Goal: Information Seeking & Learning: Learn about a topic

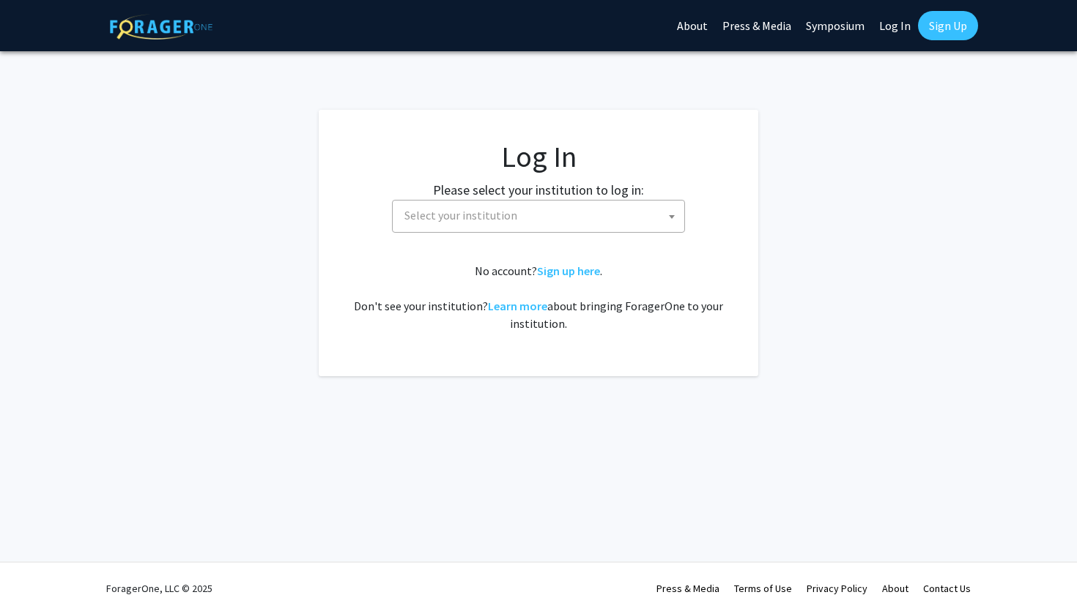
select select
click at [541, 229] on span "Select your institution" at bounding box center [541, 216] width 286 height 30
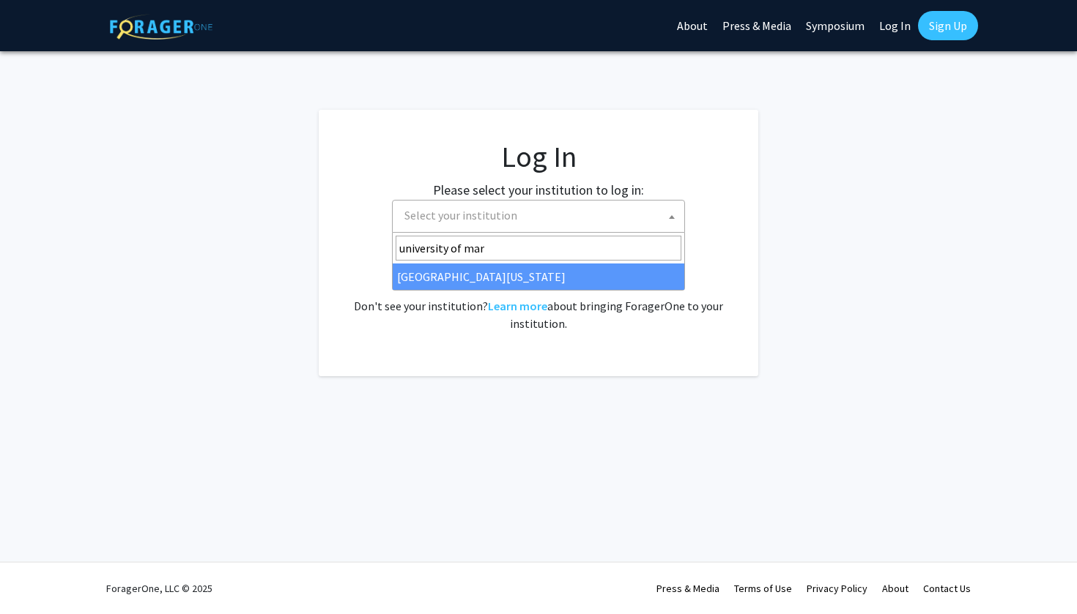
type input "university of mar"
select select "31"
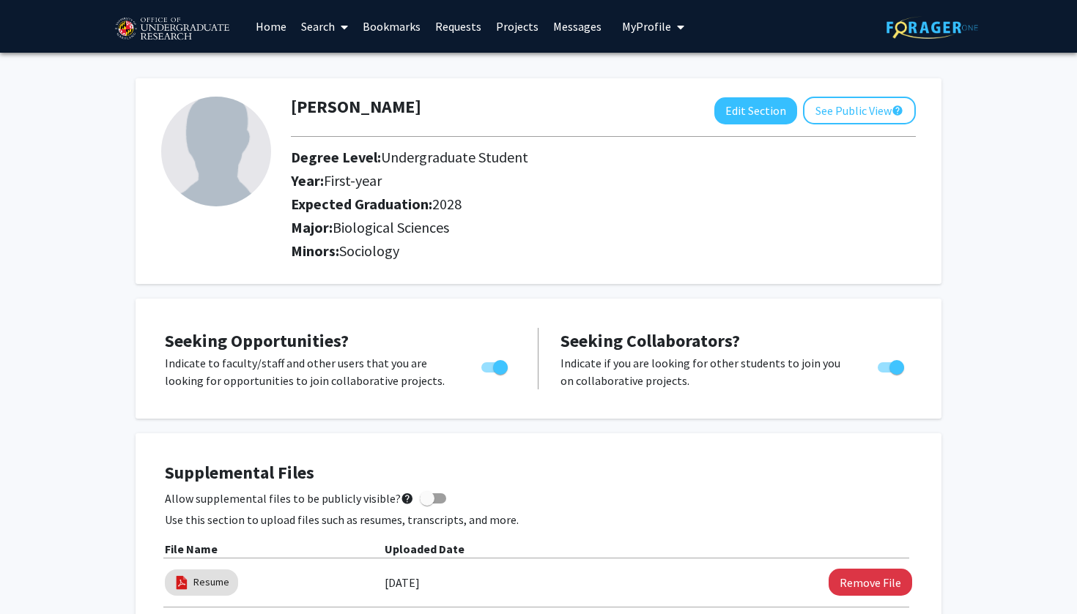
click at [340, 25] on span at bounding box center [341, 26] width 13 height 51
click at [362, 74] on span "Faculty/Staff" at bounding box center [348, 67] width 108 height 29
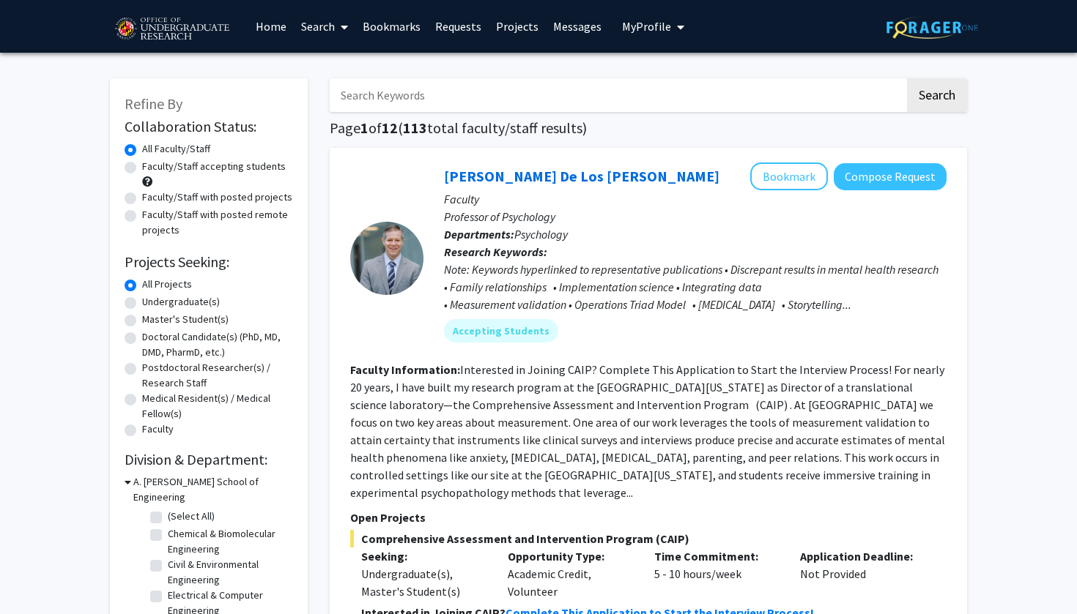
click at [410, 98] on input "Search Keywords" at bounding box center [617, 95] width 575 height 34
paste input "Search Keywords"
click at [936, 97] on button "Search" at bounding box center [937, 95] width 60 height 34
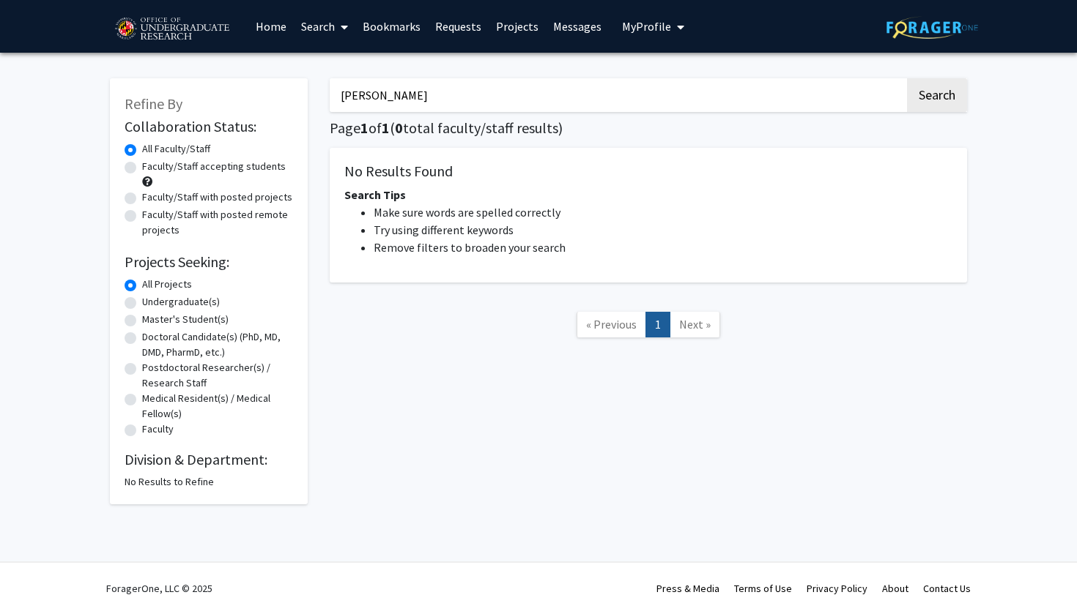
click at [936, 97] on button "Search" at bounding box center [937, 95] width 60 height 34
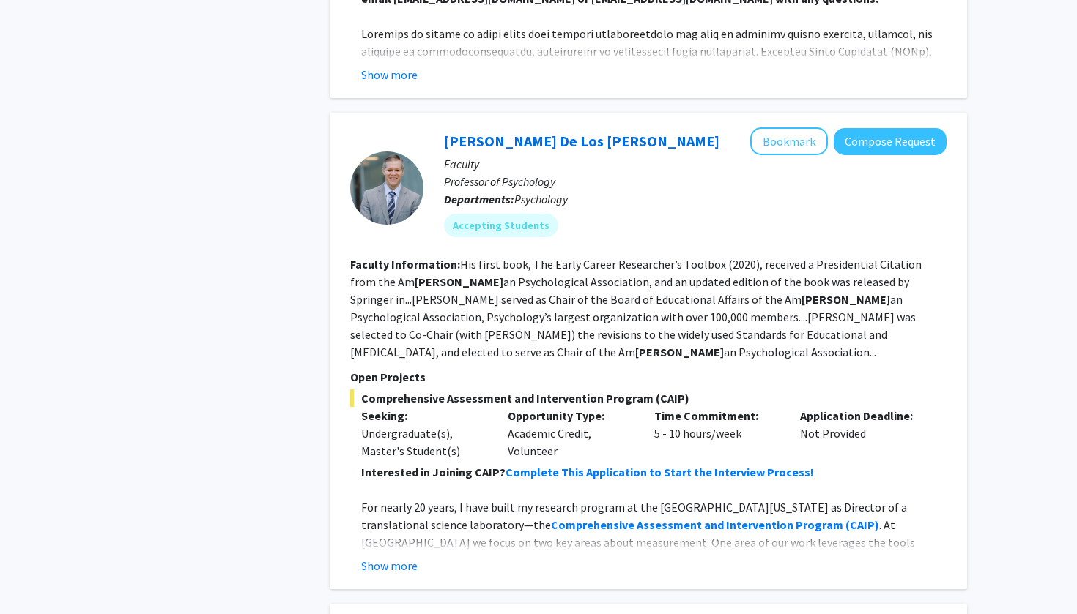
scroll to position [2206, 0]
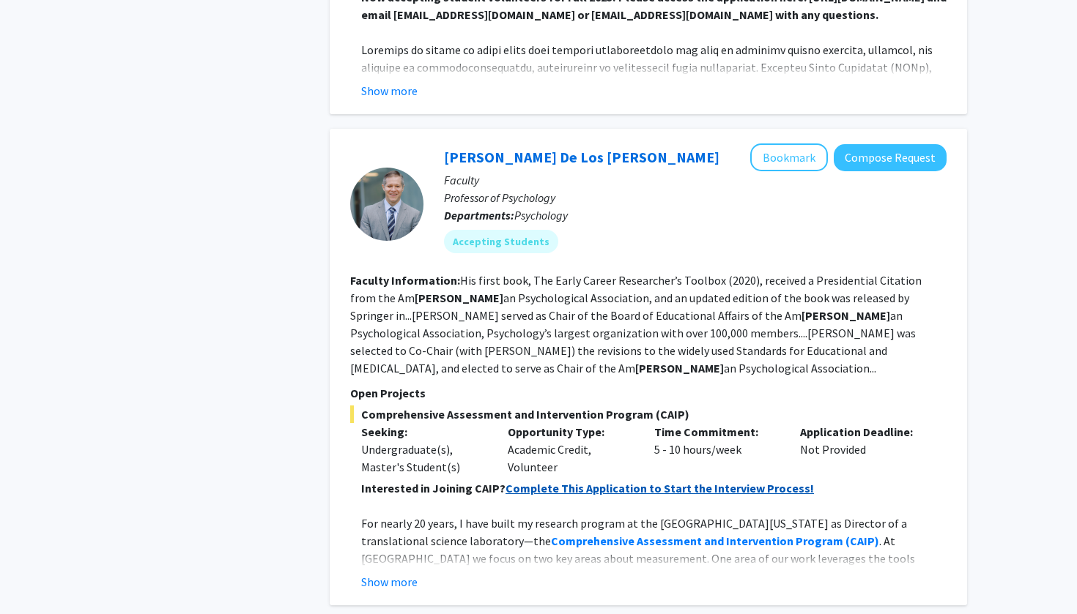
type input "Eric"
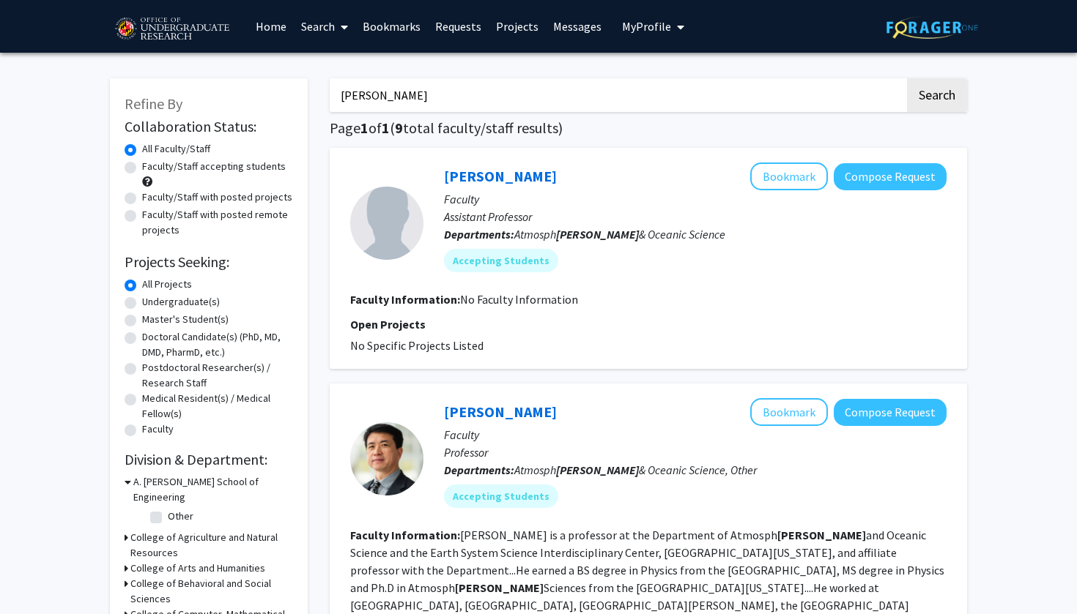
scroll to position [0, 0]
click at [456, 99] on input "Eric" at bounding box center [617, 95] width 575 height 34
click at [203, 303] on label "Undergraduate(s)" at bounding box center [181, 301] width 78 height 15
click at [152, 303] on input "Undergraduate(s)" at bounding box center [147, 299] width 10 height 10
radio input "true"
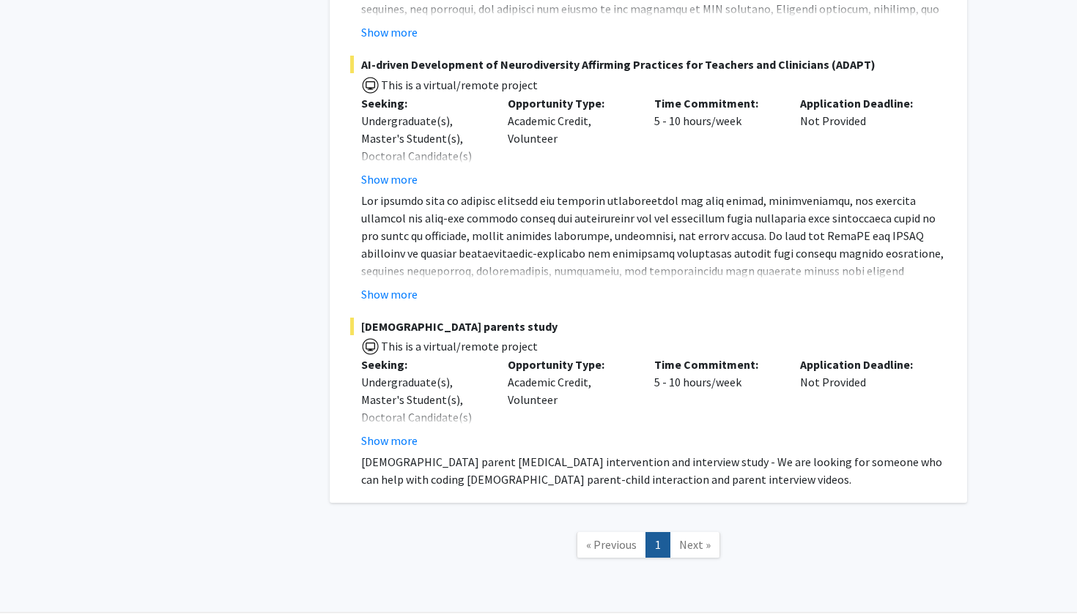
scroll to position [2728, 0]
click at [695, 538] on span "Next »" at bounding box center [694, 545] width 31 height 15
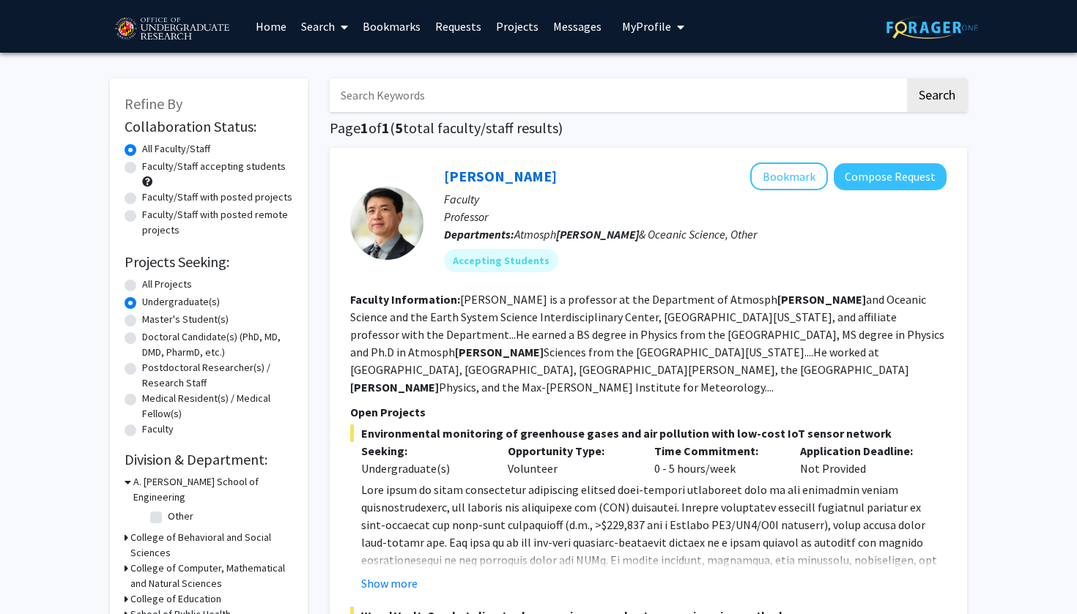
scroll to position [0, 0]
click at [175, 281] on label "All Projects" at bounding box center [167, 284] width 50 height 15
click at [152, 281] on input "All Projects" at bounding box center [147, 282] width 10 height 10
radio input "true"
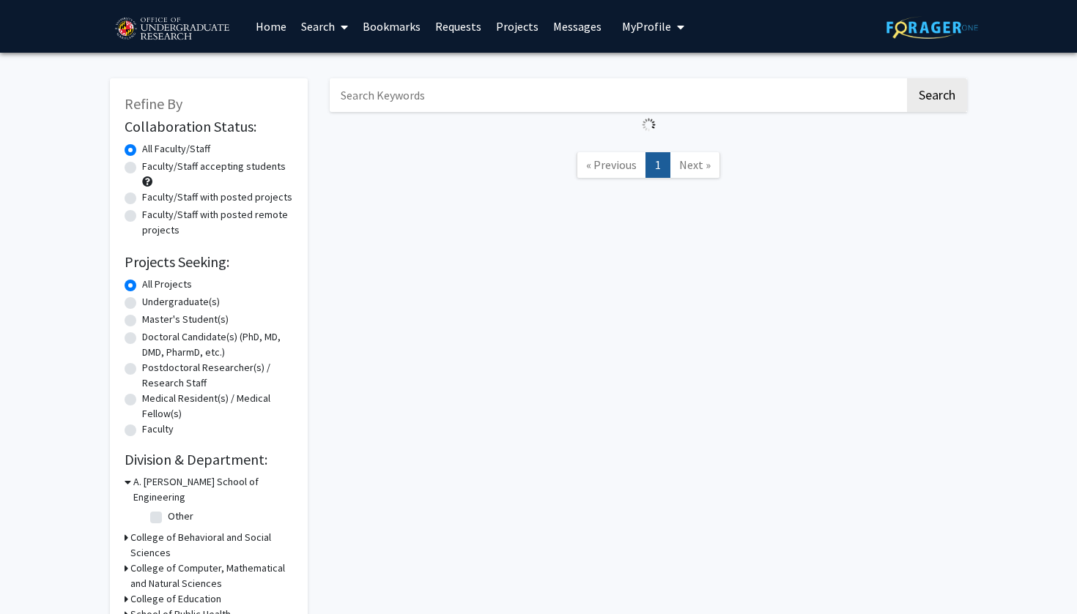
click at [402, 108] on input "Search Keywords" at bounding box center [617, 95] width 575 height 34
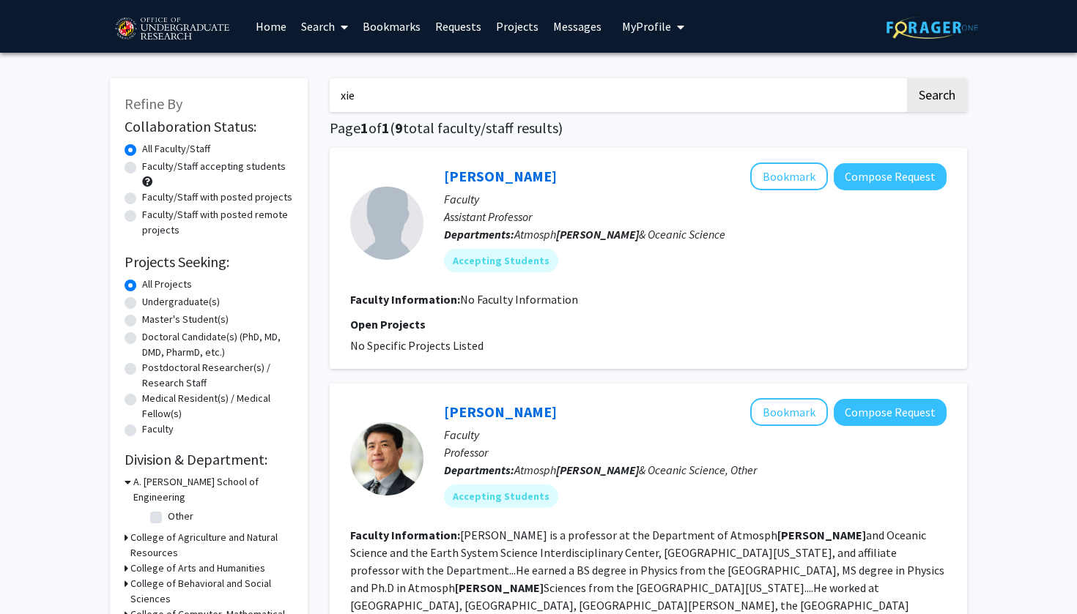
type input "xie"
click at [936, 97] on button "Search" at bounding box center [937, 95] width 60 height 34
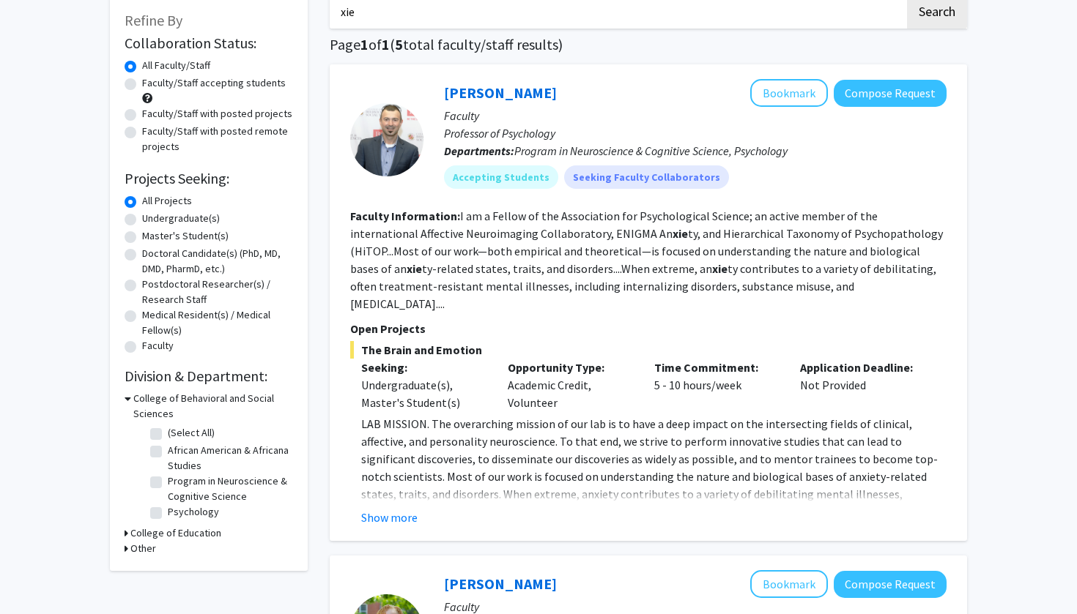
scroll to position [85, 0]
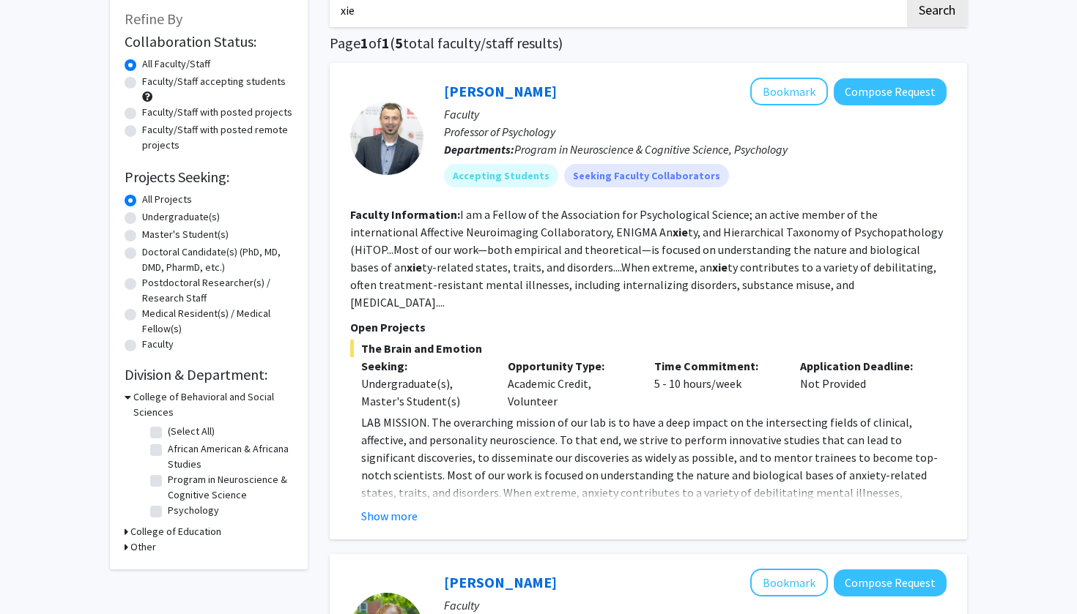
click at [394, 510] on div "Alexander Shackman Bookmark Compose Request Faculty Professor of Psychology Dep…" at bounding box center [648, 301] width 637 height 477
click at [391, 508] on button "Show more" at bounding box center [389, 517] width 56 height 18
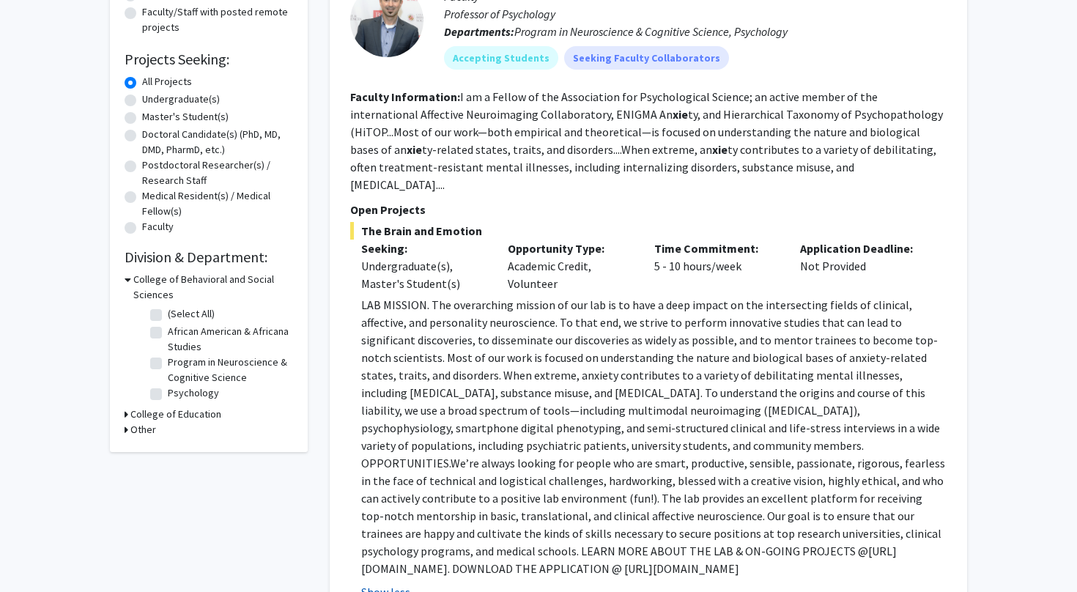
scroll to position [206, 0]
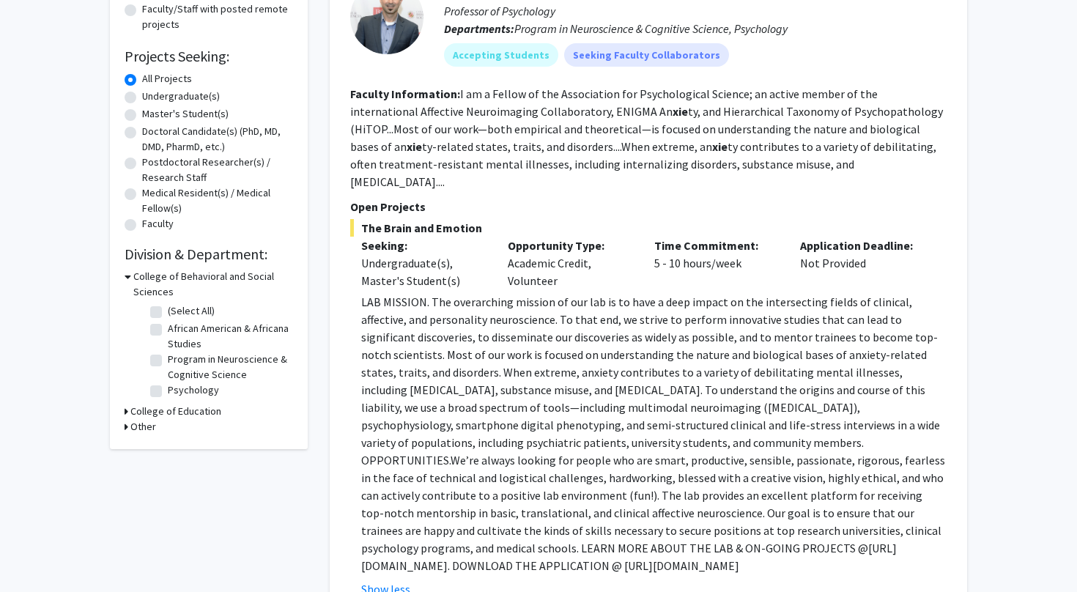
click at [396, 309] on p "LAB MISSION. The overarching mission of our lab is to have a deep impact on the…" at bounding box center [653, 433] width 585 height 281
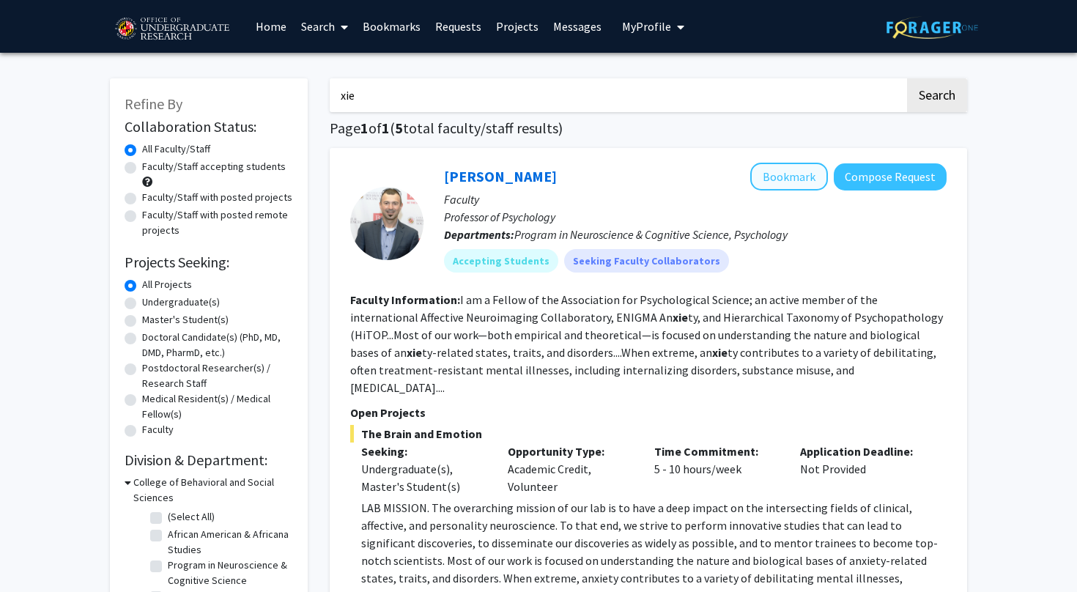
scroll to position [0, 0]
click at [780, 185] on button "Bookmark" at bounding box center [789, 177] width 78 height 28
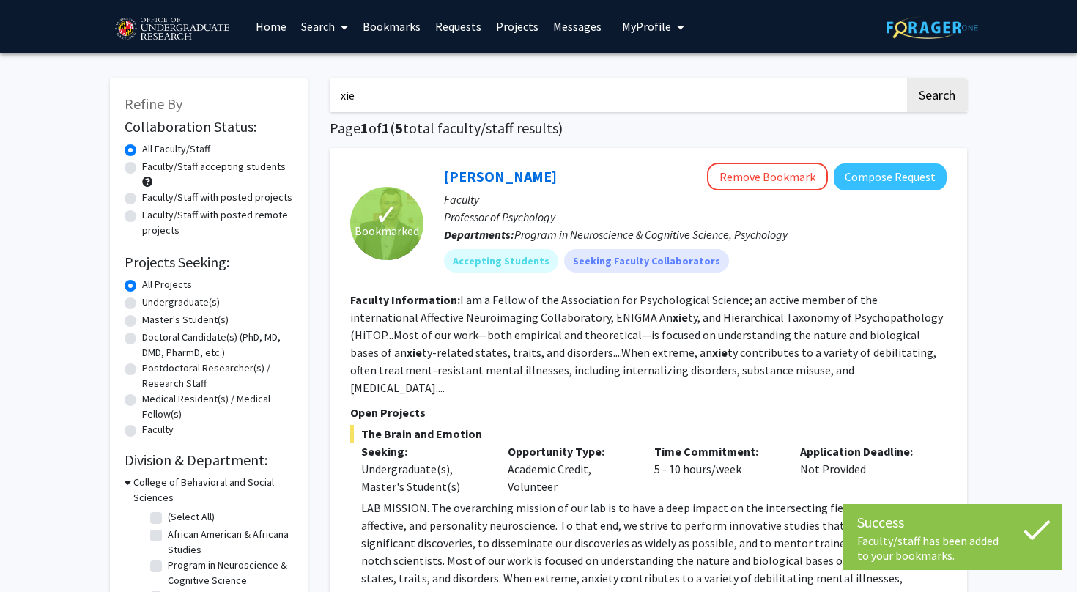
click at [371, 97] on input "xie" at bounding box center [617, 95] width 575 height 34
click at [936, 97] on button "Search" at bounding box center [937, 95] width 60 height 34
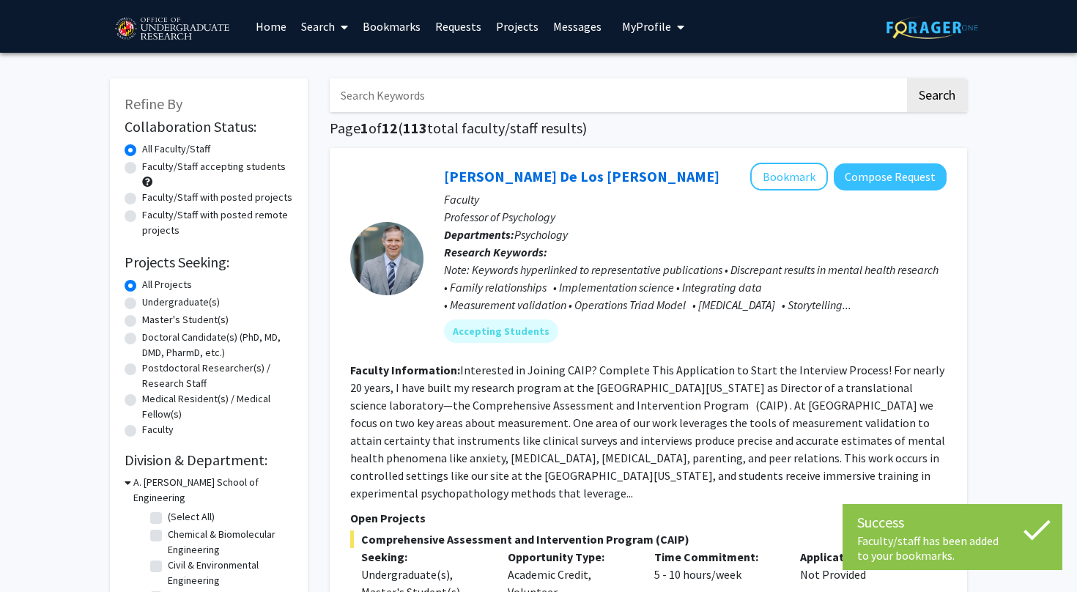
scroll to position [4, 0]
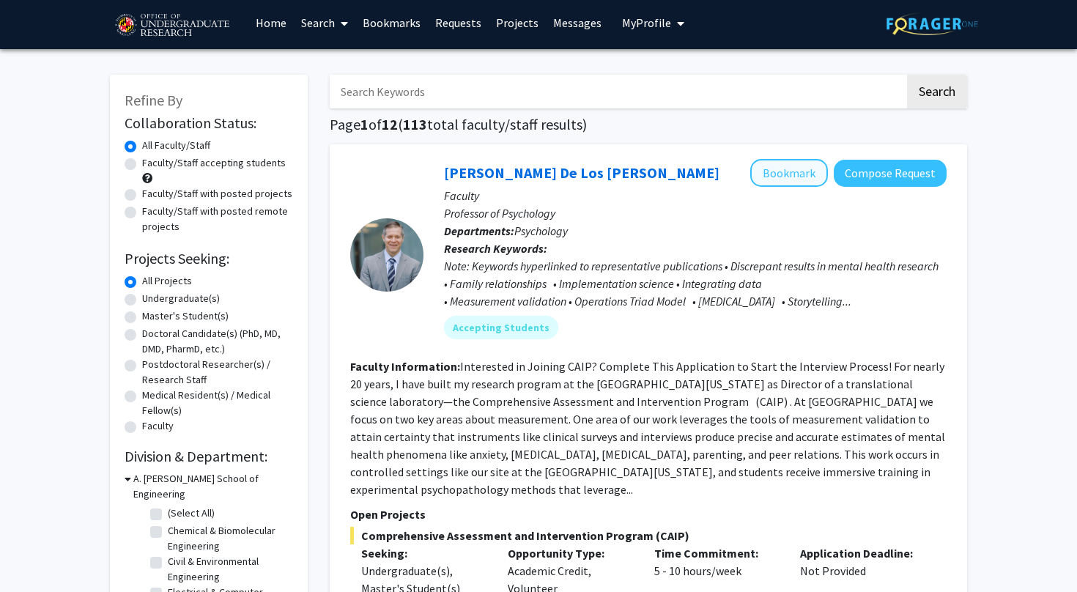
click at [784, 180] on button "Bookmark" at bounding box center [789, 173] width 78 height 28
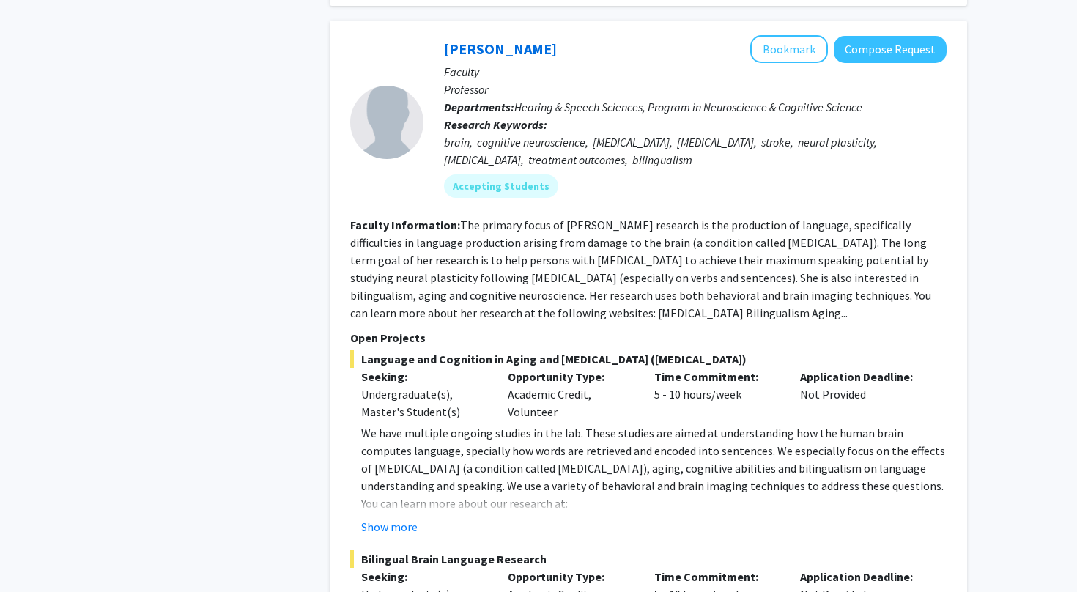
scroll to position [1844, 0]
click at [794, 218] on fg-read-more "The primary focus of Dr. Faroqi-Shah's research is the production of language, …" at bounding box center [640, 269] width 581 height 103
copy fg-read-more "aphasia"
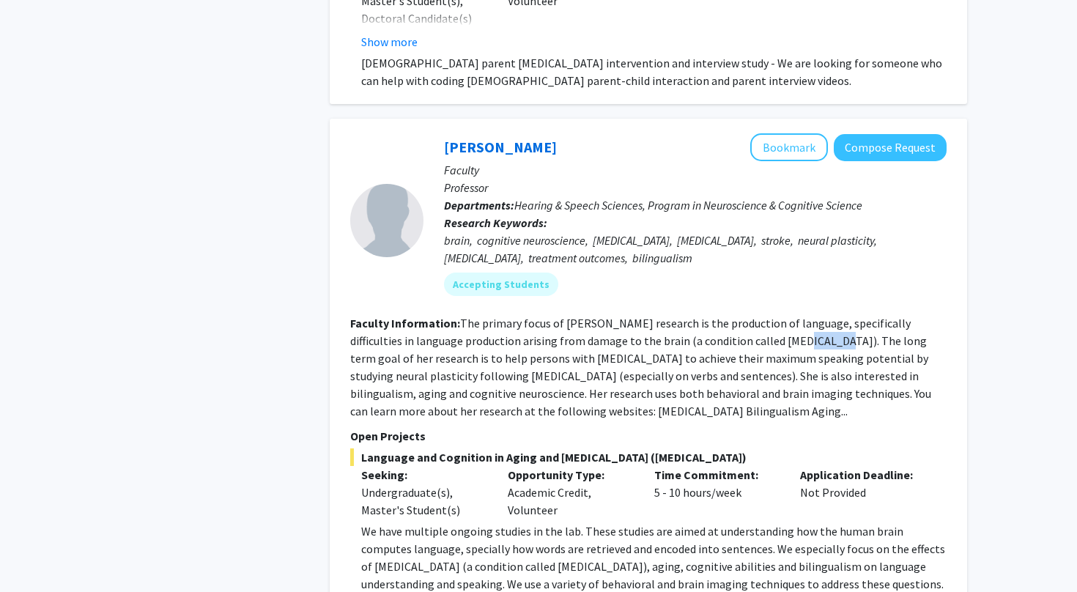
scroll to position [1741, 0]
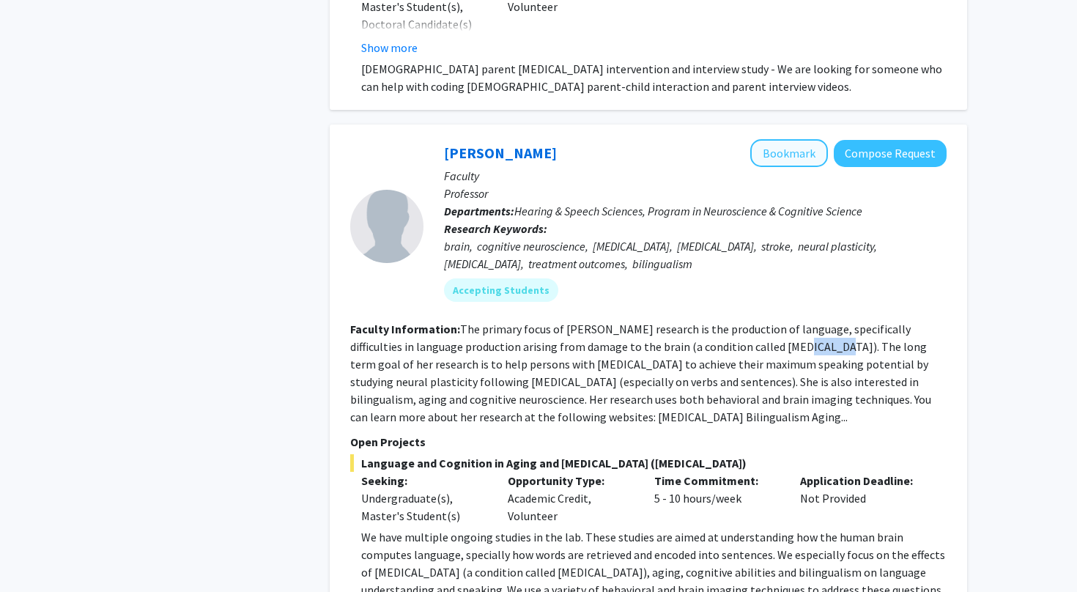
click at [809, 139] on button "Bookmark" at bounding box center [789, 153] width 78 height 28
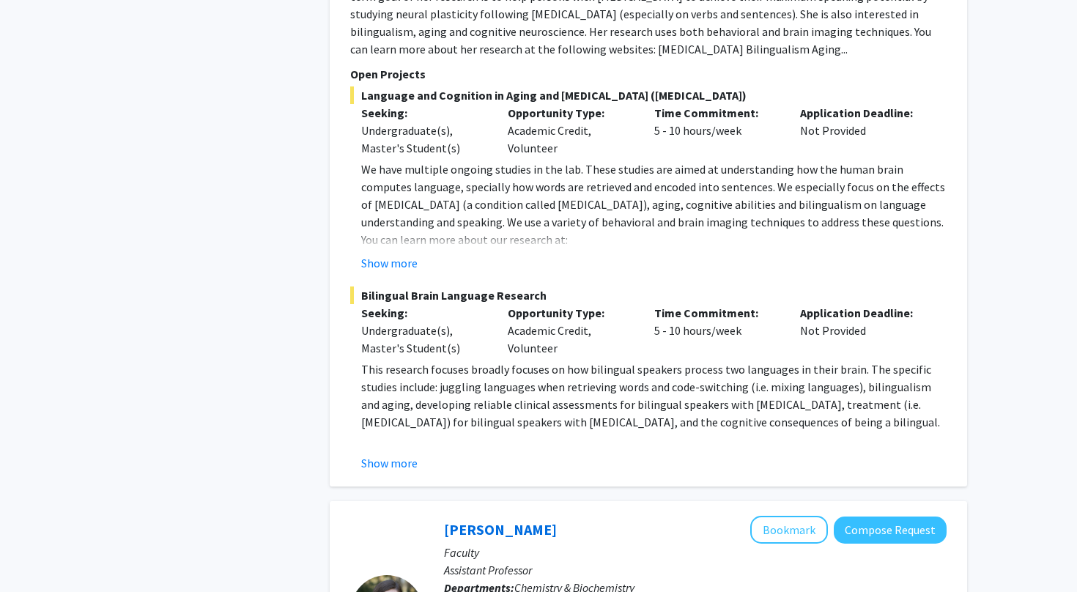
scroll to position [2101, 0]
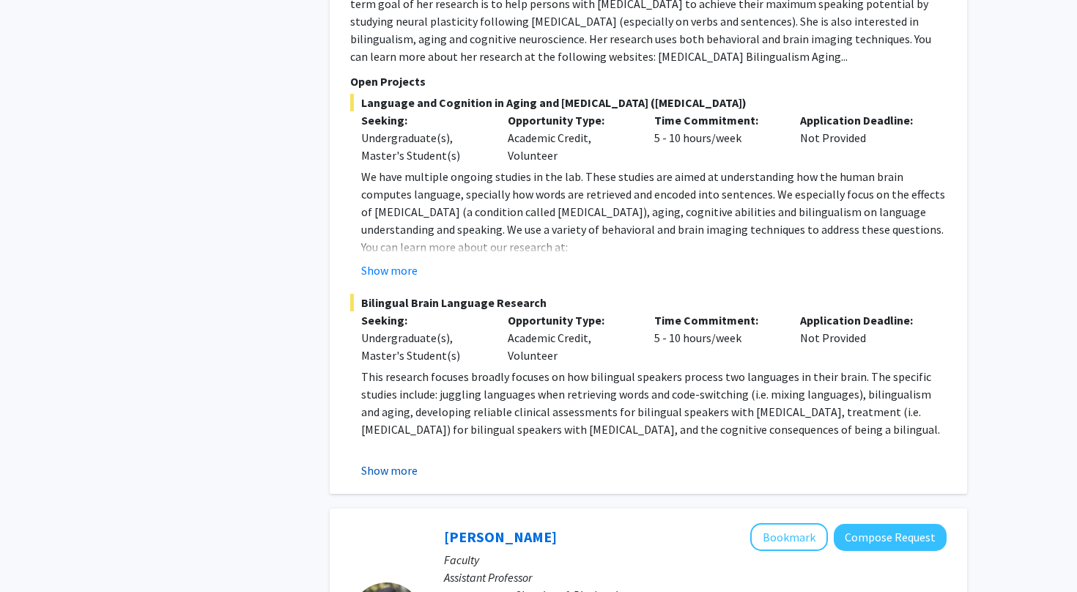
click at [399, 461] on button "Show more" at bounding box center [389, 470] width 56 height 18
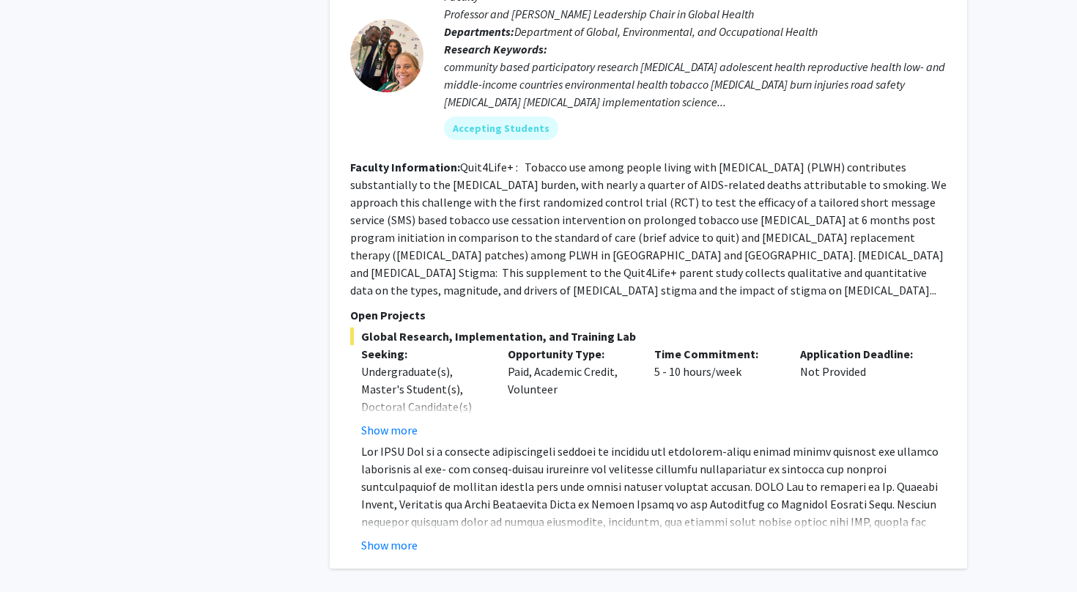
scroll to position [6742, 0]
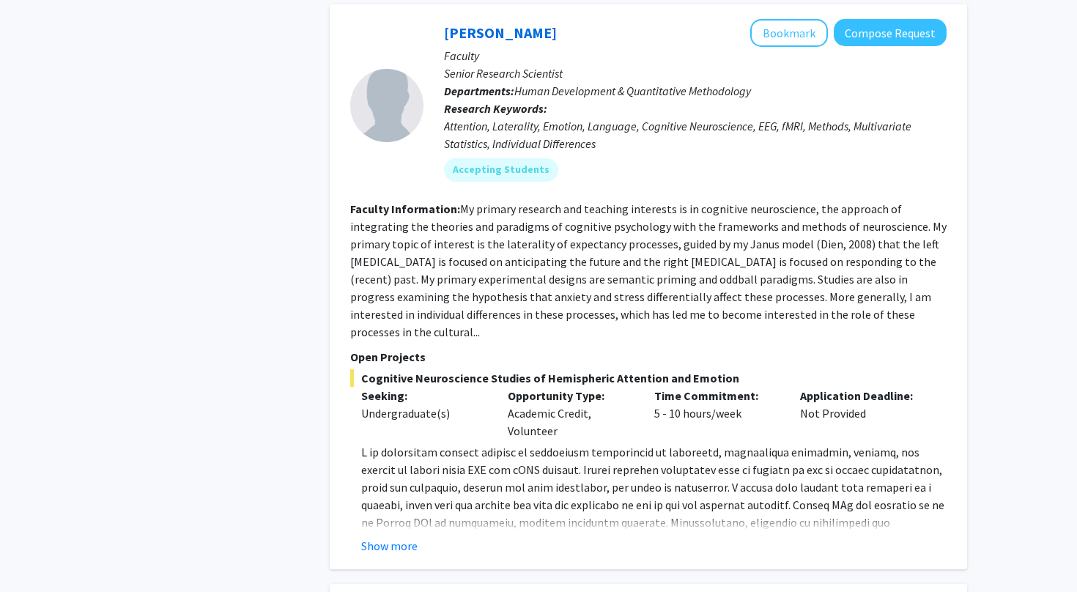
scroll to position [1851, 0]
click at [395, 538] on button "Show more" at bounding box center [389, 545] width 56 height 18
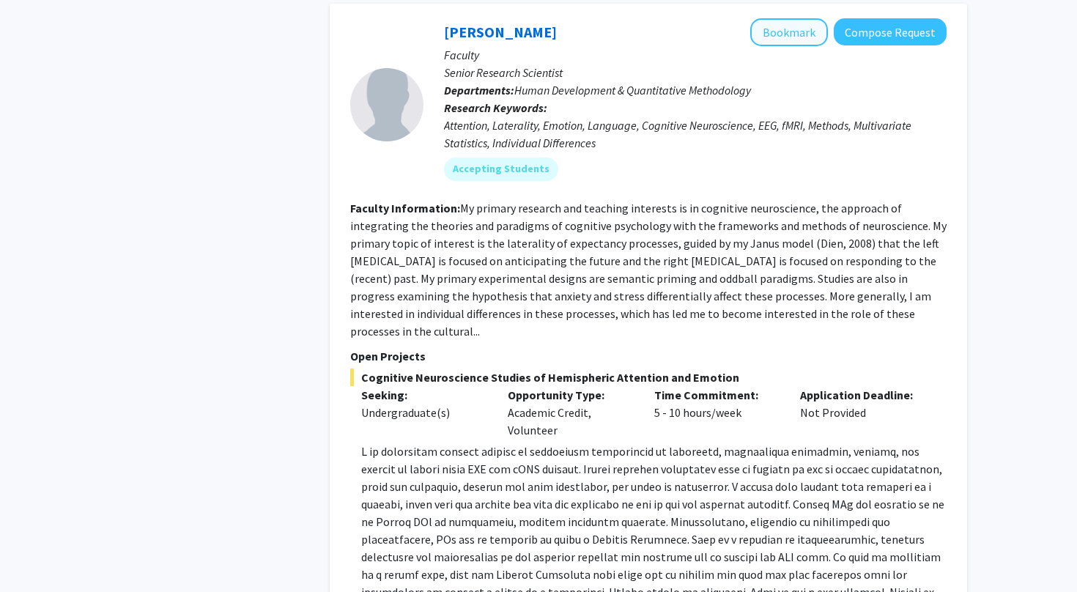
click at [805, 26] on button "Bookmark" at bounding box center [789, 32] width 78 height 28
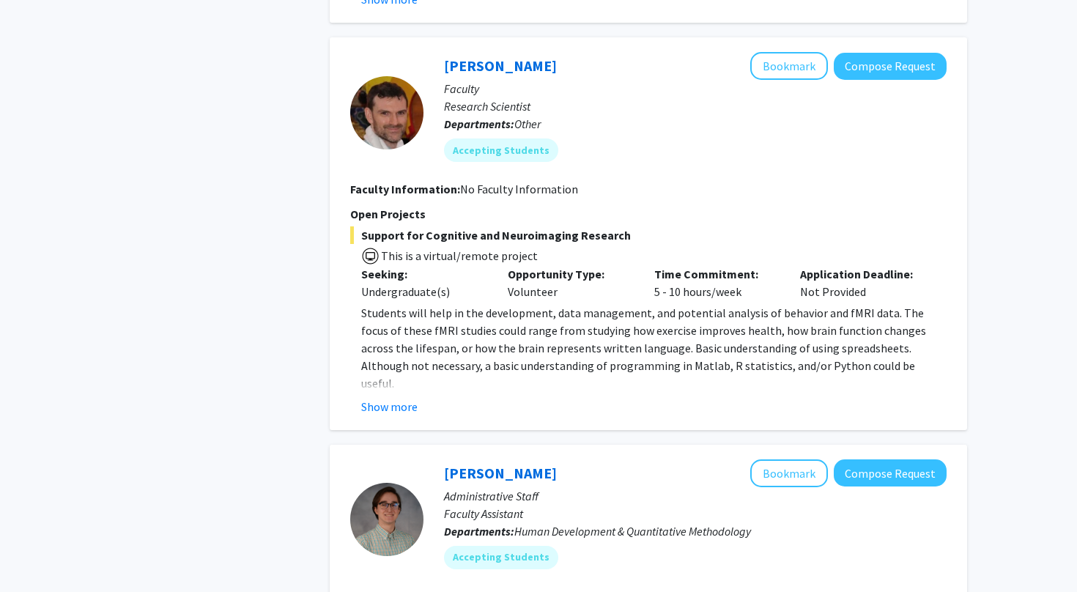
scroll to position [4450, 0]
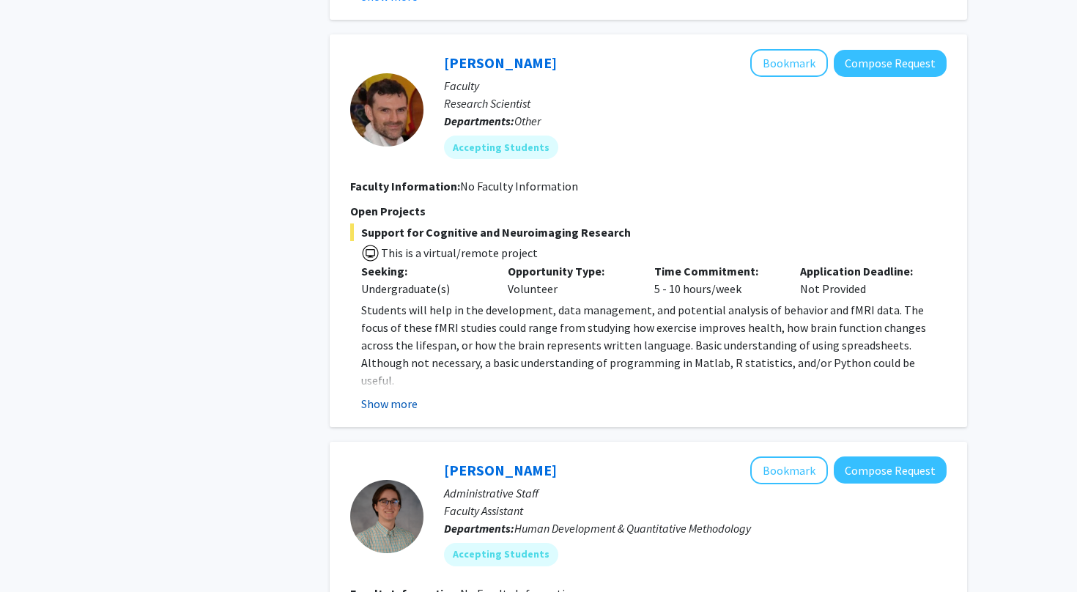
click at [388, 395] on button "Show more" at bounding box center [389, 404] width 56 height 18
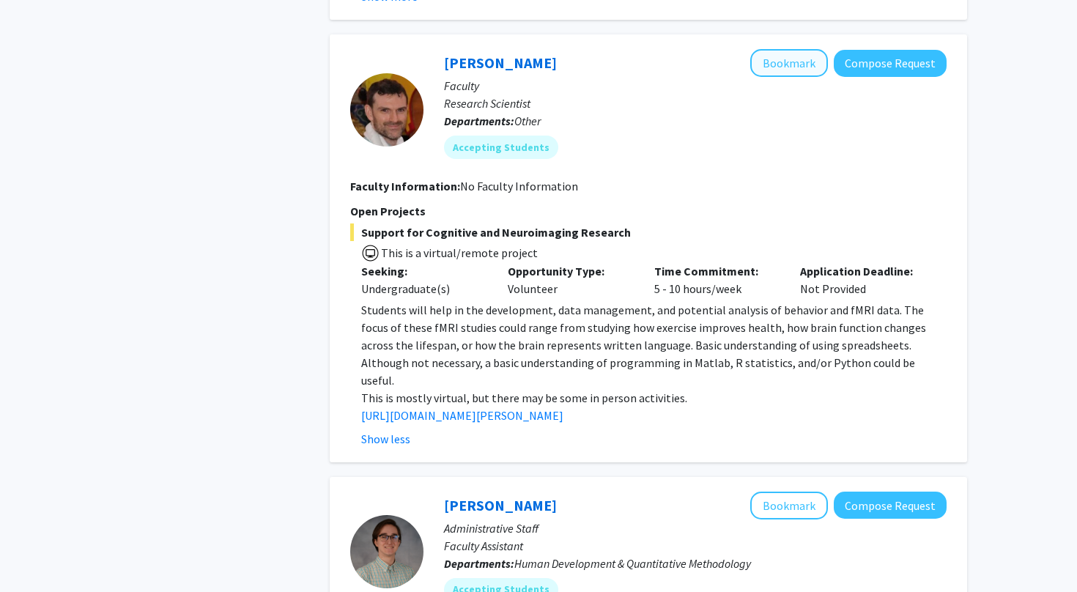
click at [774, 49] on button "Bookmark" at bounding box center [789, 63] width 78 height 28
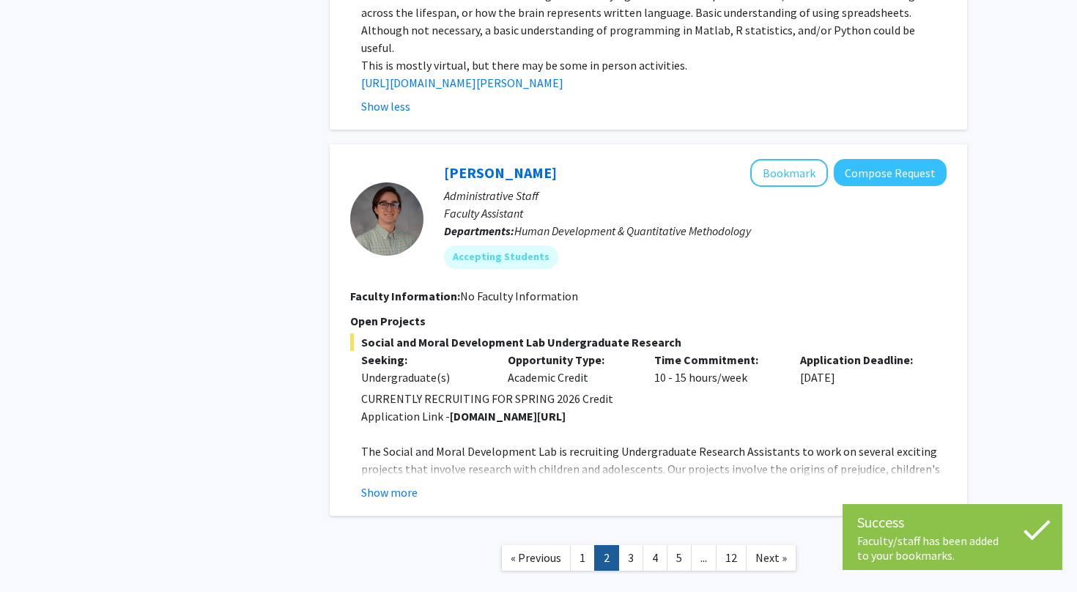
scroll to position [4789, 0]
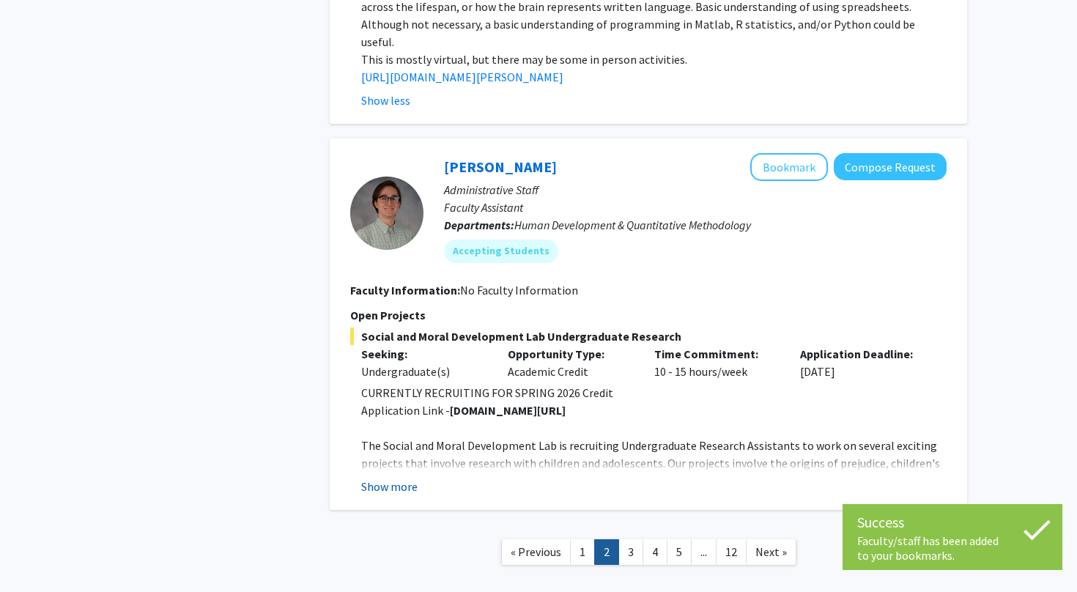
click at [403, 478] on button "Show more" at bounding box center [389, 487] width 56 height 18
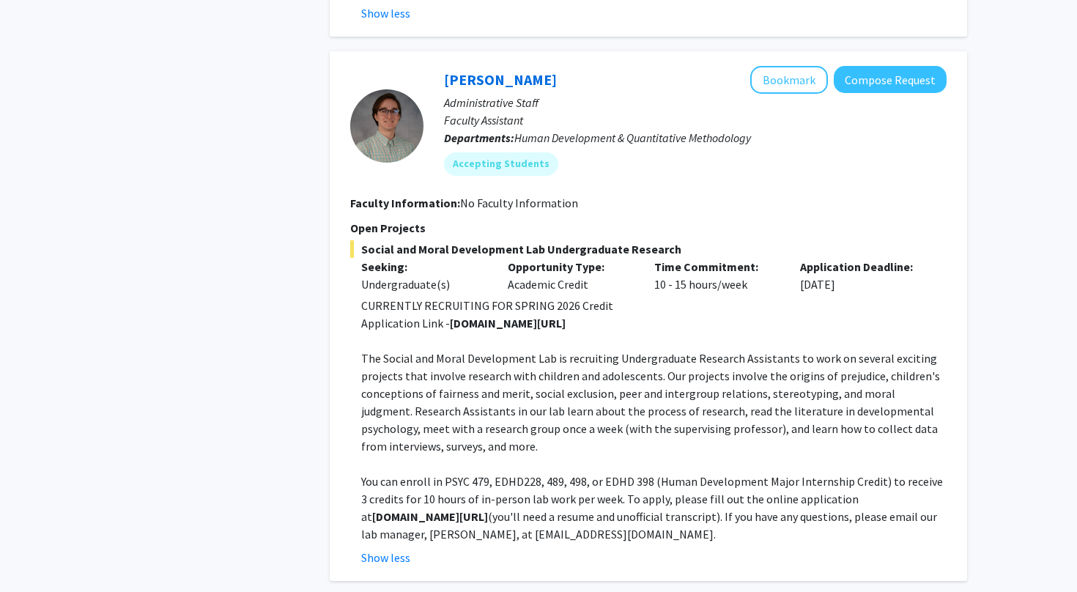
scroll to position [4873, 0]
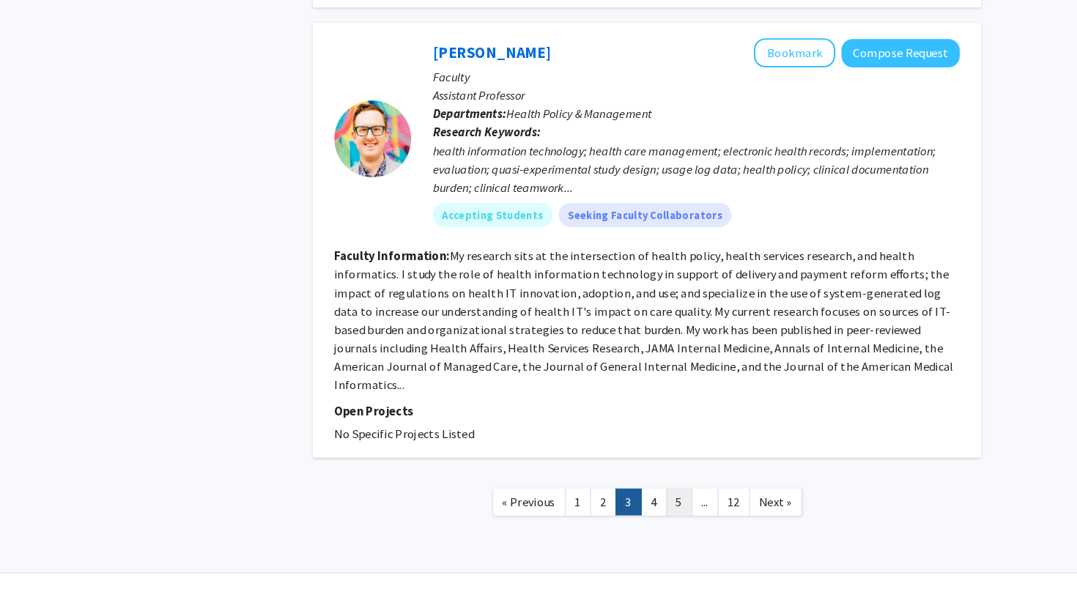
scroll to position [3650, 0]
click at [642, 493] on link "4" at bounding box center [654, 506] width 25 height 26
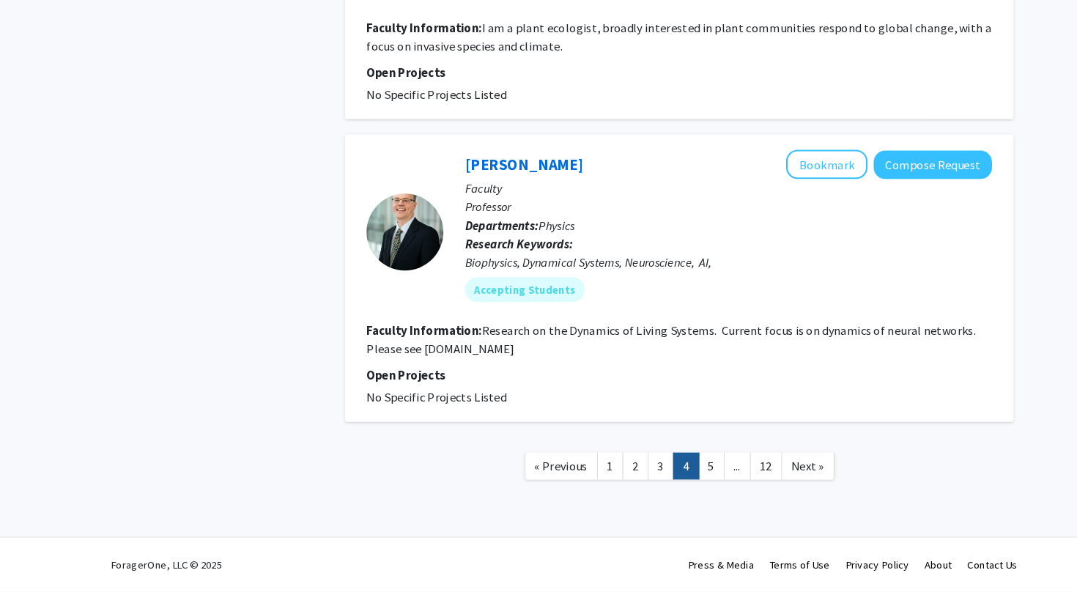
scroll to position [3053, 0]
click at [682, 459] on link "5" at bounding box center [678, 472] width 25 height 26
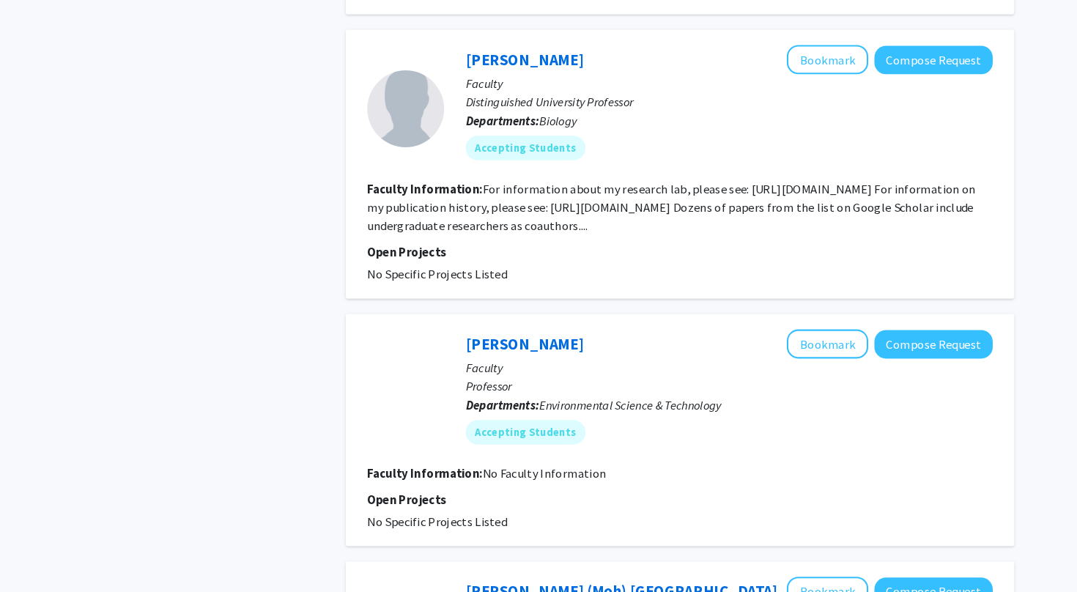
scroll to position [955, 0]
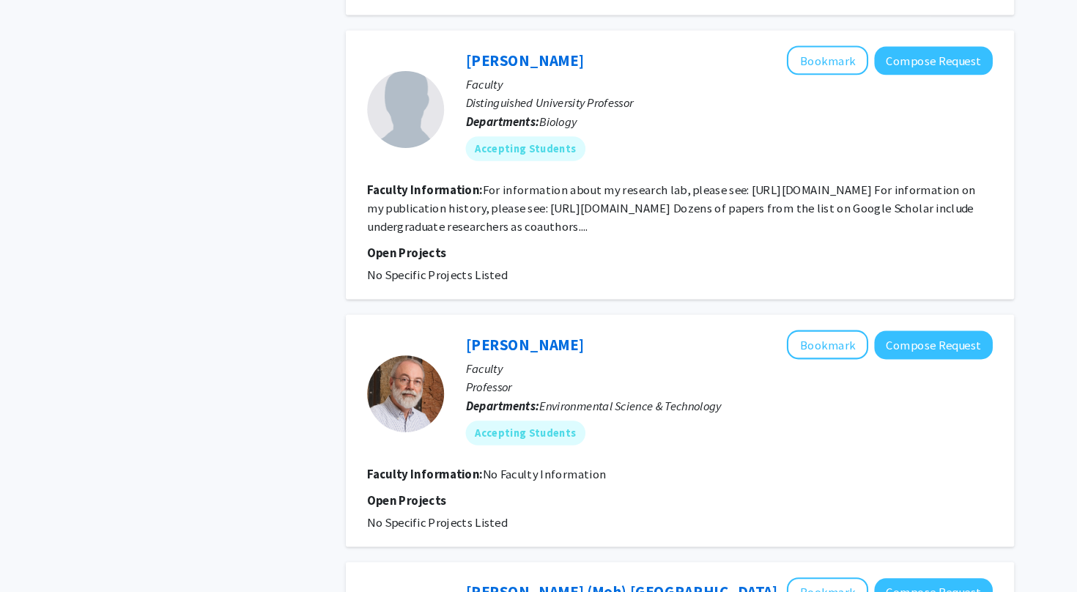
click at [825, 216] on fg-read-more "For information about my research lab, please see: https://science.umd.edu/biol…" at bounding box center [640, 199] width 580 height 50
drag, startPoint x: 562, startPoint y: 67, endPoint x: 445, endPoint y: 60, distance: 117.4
click at [446, 60] on div "William Fagan Bookmark Compose Request" at bounding box center [695, 58] width 502 height 28
copy div "William Fagan"
click at [793, 56] on button "Bookmark" at bounding box center [789, 58] width 78 height 28
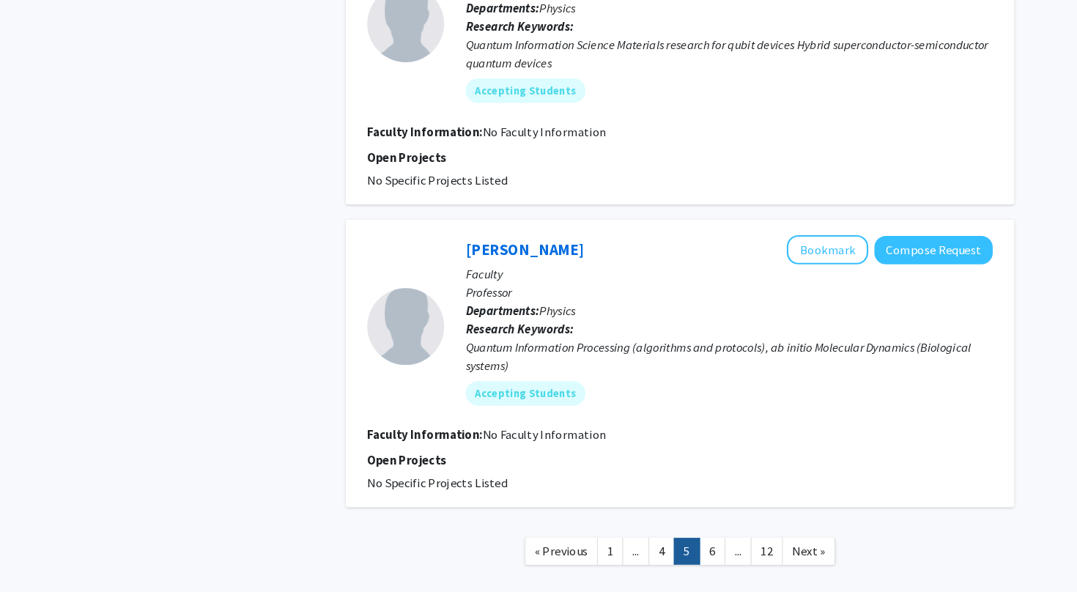
scroll to position [2473, 0]
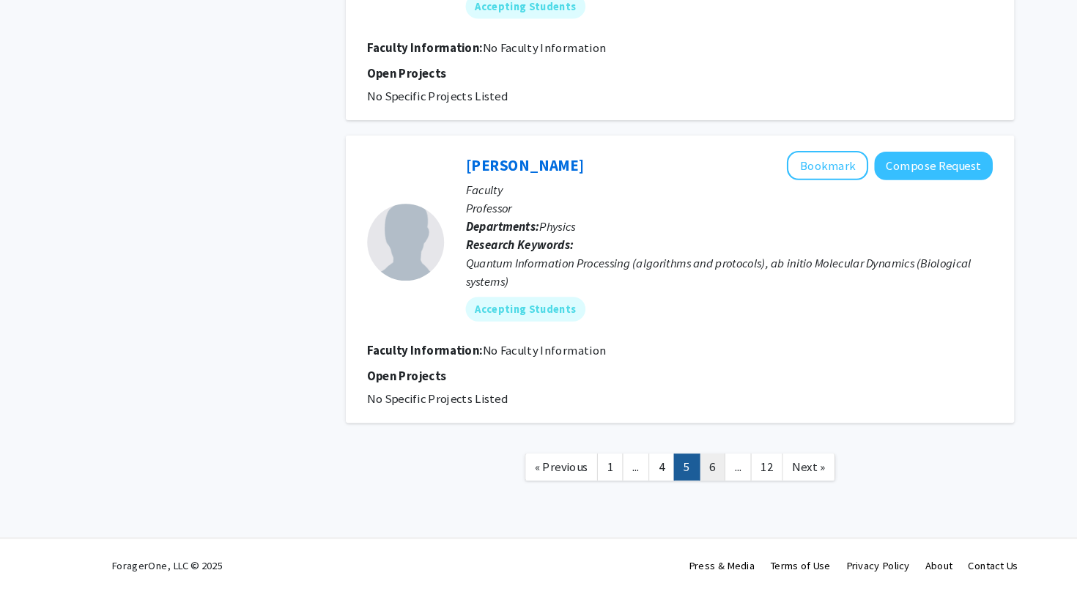
click at [687, 459] on link "6" at bounding box center [678, 472] width 25 height 26
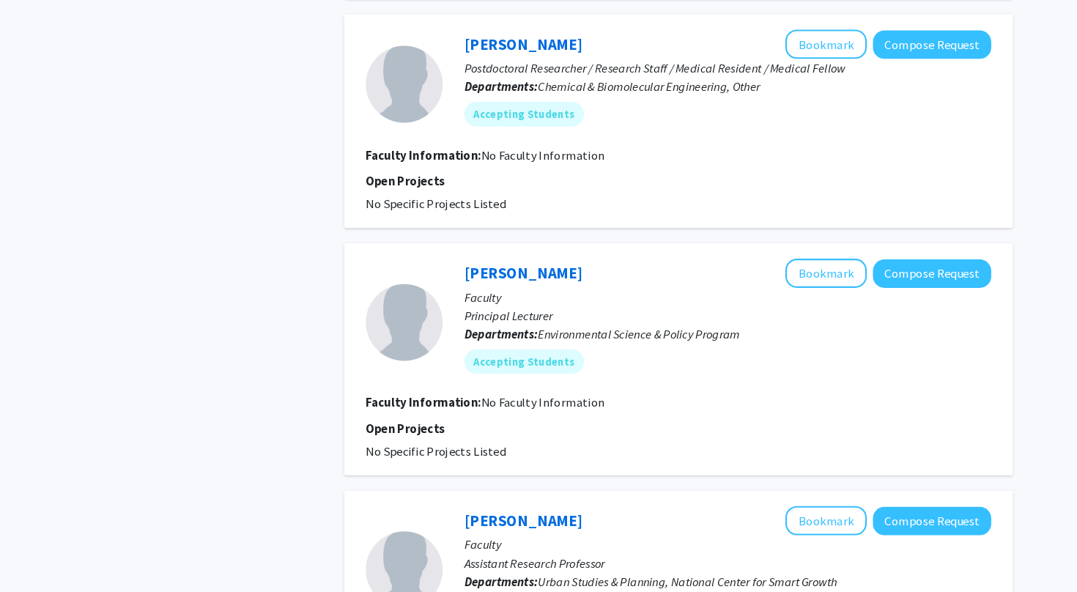
scroll to position [1596, 0]
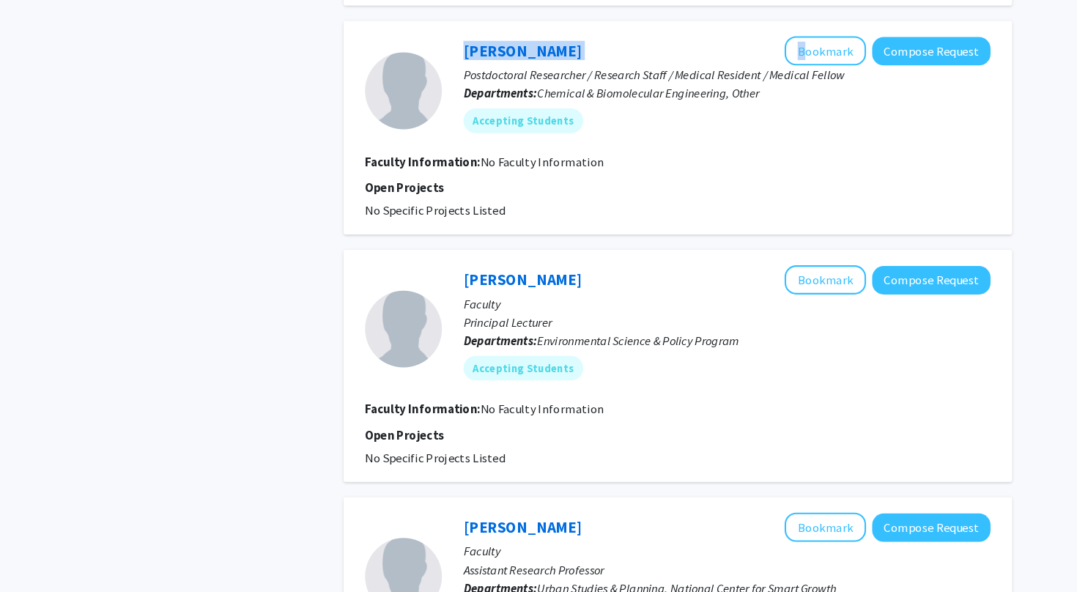
drag, startPoint x: 601, startPoint y: 45, endPoint x: 412, endPoint y: 53, distance: 189.1
click at [412, 53] on section "Sindhuja Vaddeboina Bookmark Compose Request Postdoctoral Researcher / Research…" at bounding box center [648, 85] width 596 height 103
copy section "Sindhuja Vaddeboina"
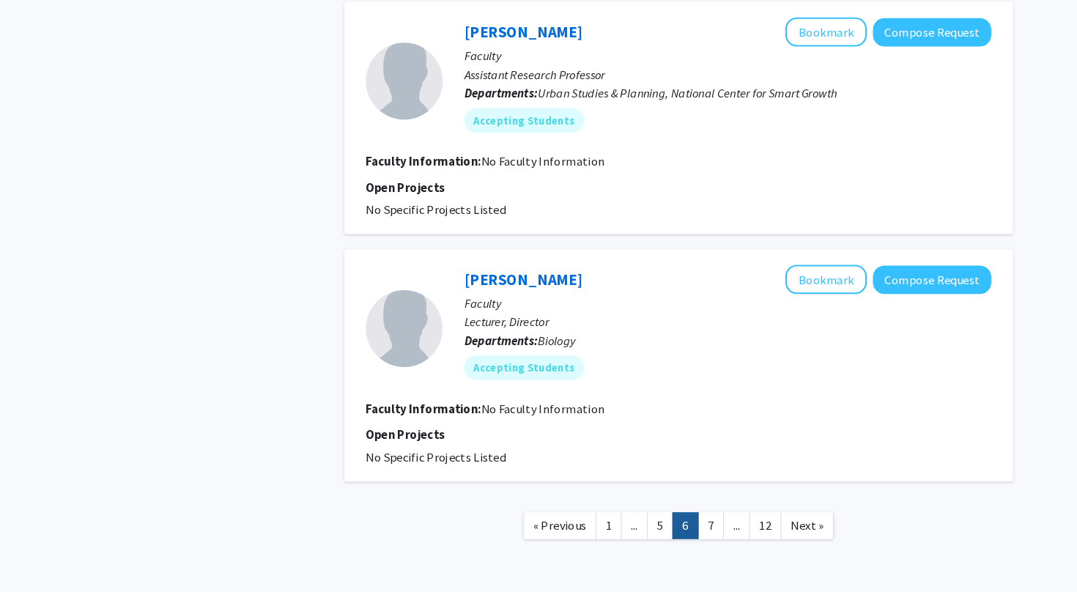
scroll to position [2044, 0]
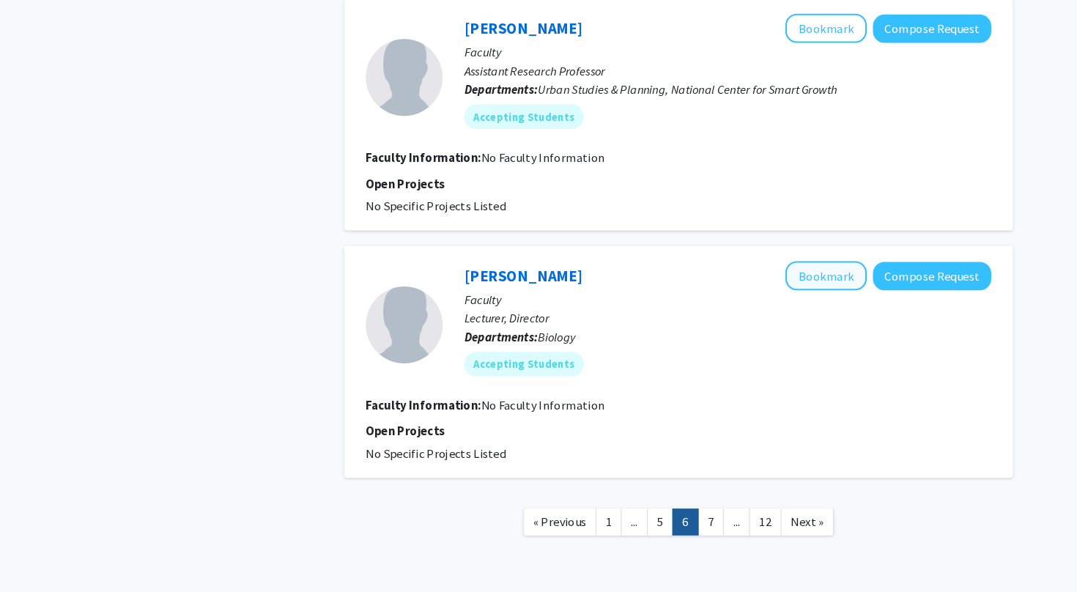
click at [811, 276] on button "Bookmark" at bounding box center [789, 290] width 78 height 28
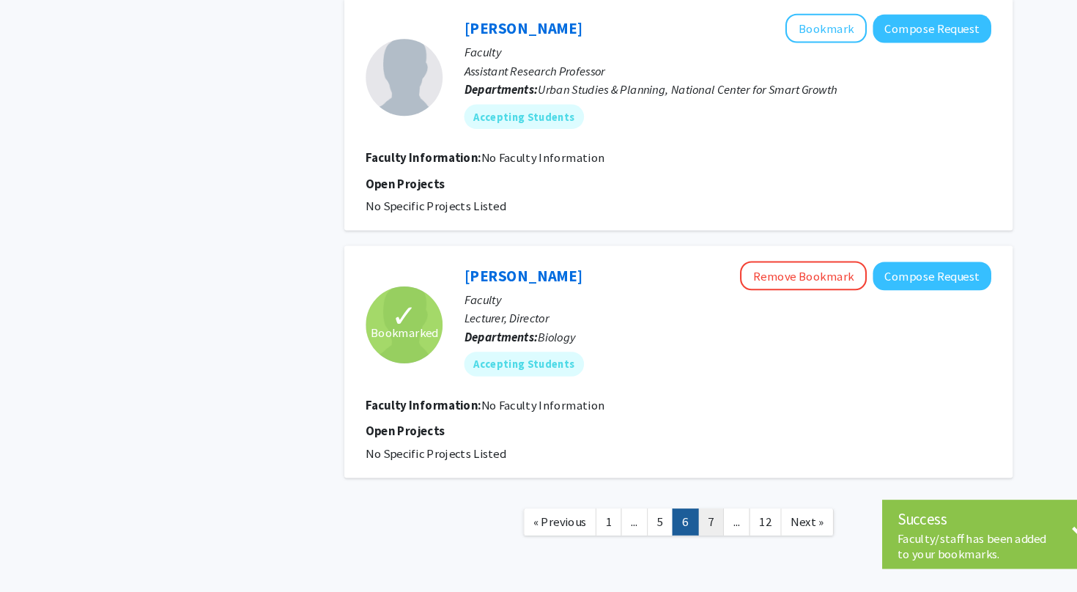
click at [677, 512] on link "7" at bounding box center [678, 525] width 25 height 26
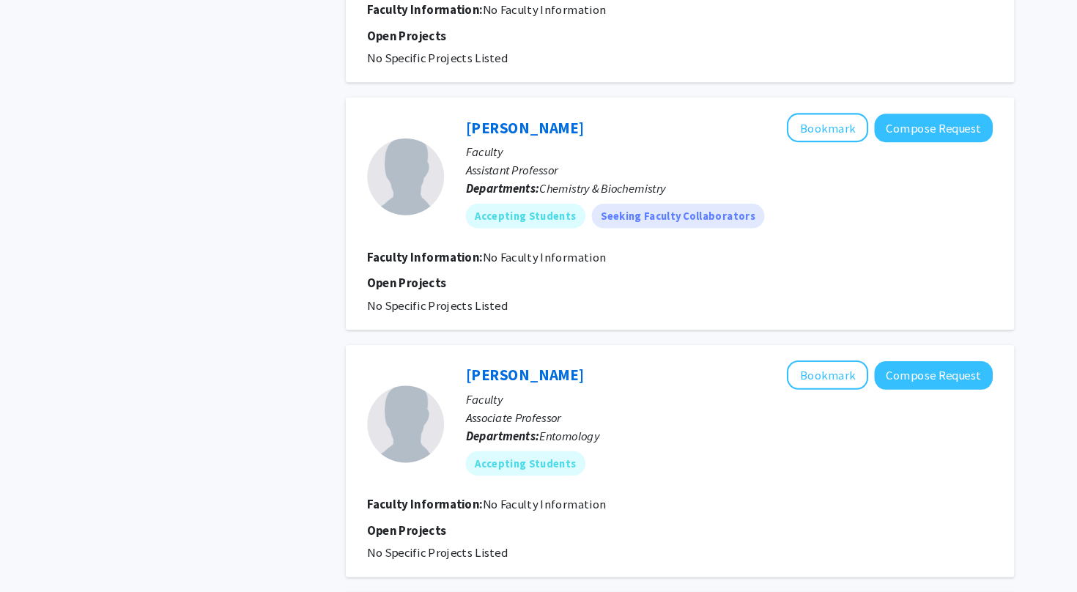
scroll to position [1232, 0]
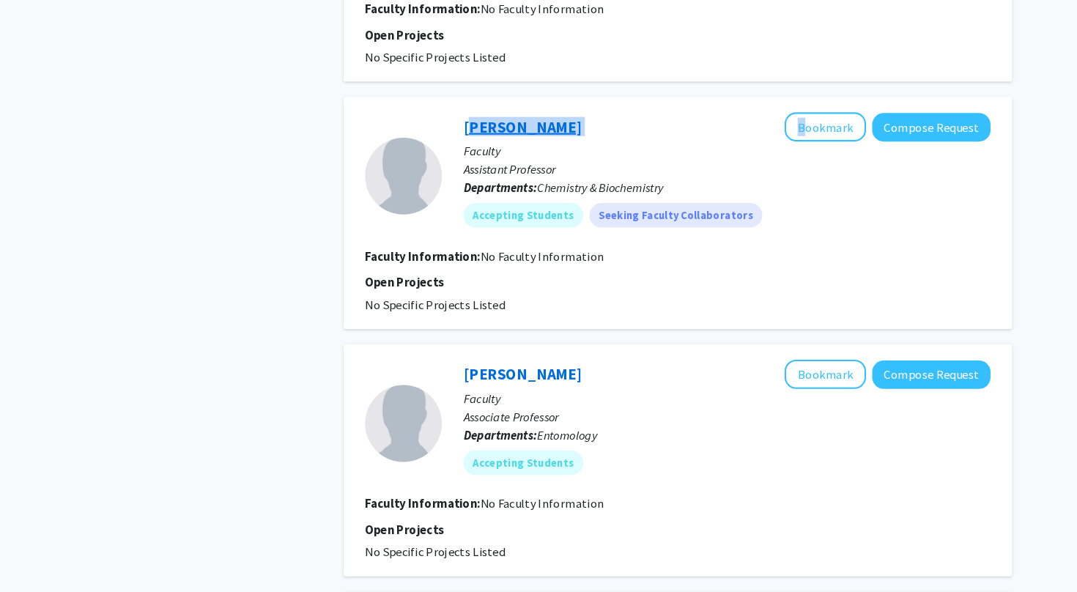
drag, startPoint x: 516, startPoint y: 122, endPoint x: 444, endPoint y: 126, distance: 72.6
click at [444, 126] on div "Yanxin Liu Bookmark Compose Request" at bounding box center [695, 124] width 502 height 28
copy div "Yanxin Liu"
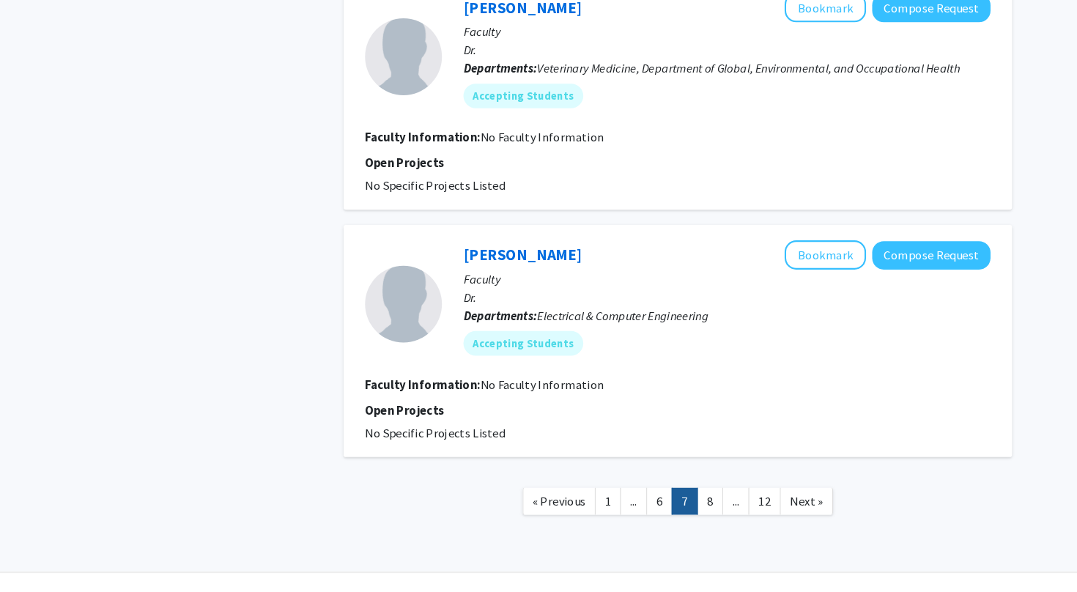
scroll to position [2030, 0]
click at [672, 491] on link "8" at bounding box center [678, 504] width 25 height 26
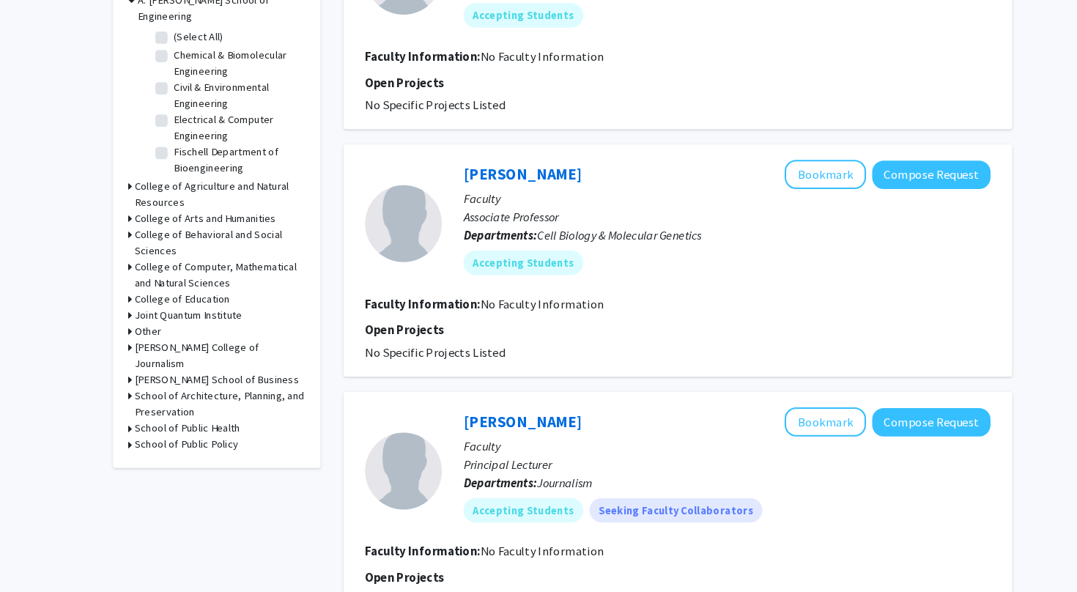
scroll to position [458, 0]
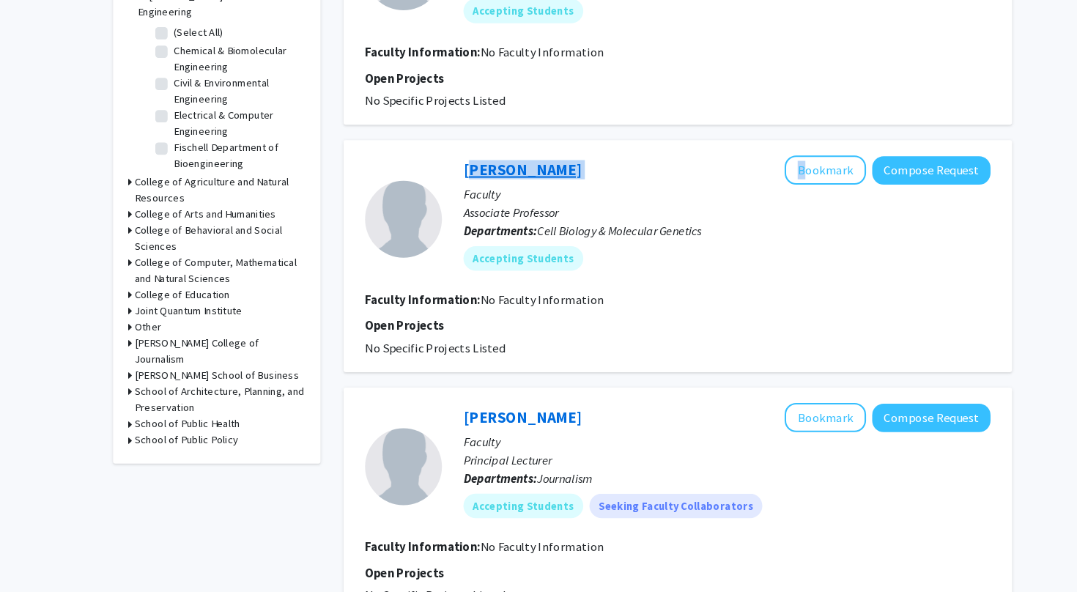
drag, startPoint x: 533, startPoint y: 157, endPoint x: 443, endPoint y: 160, distance: 90.1
click at [444, 176] on div "Brian Pierce Bookmark Compose Request" at bounding box center [695, 190] width 502 height 28
copy div "Brian Pierce"
click at [812, 176] on button "Bookmark" at bounding box center [789, 190] width 78 height 28
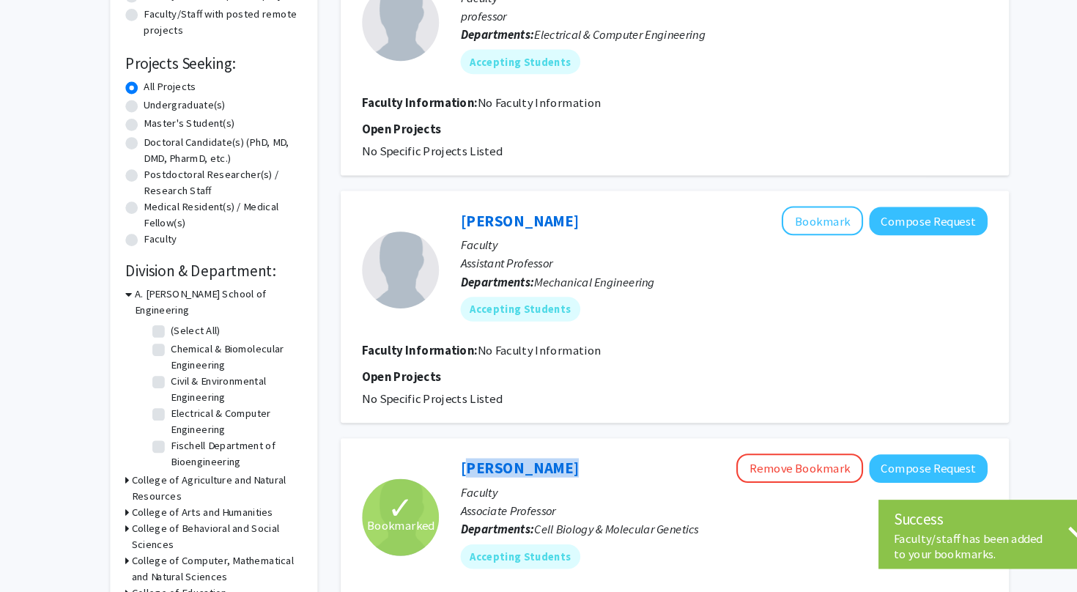
scroll to position [229, 0]
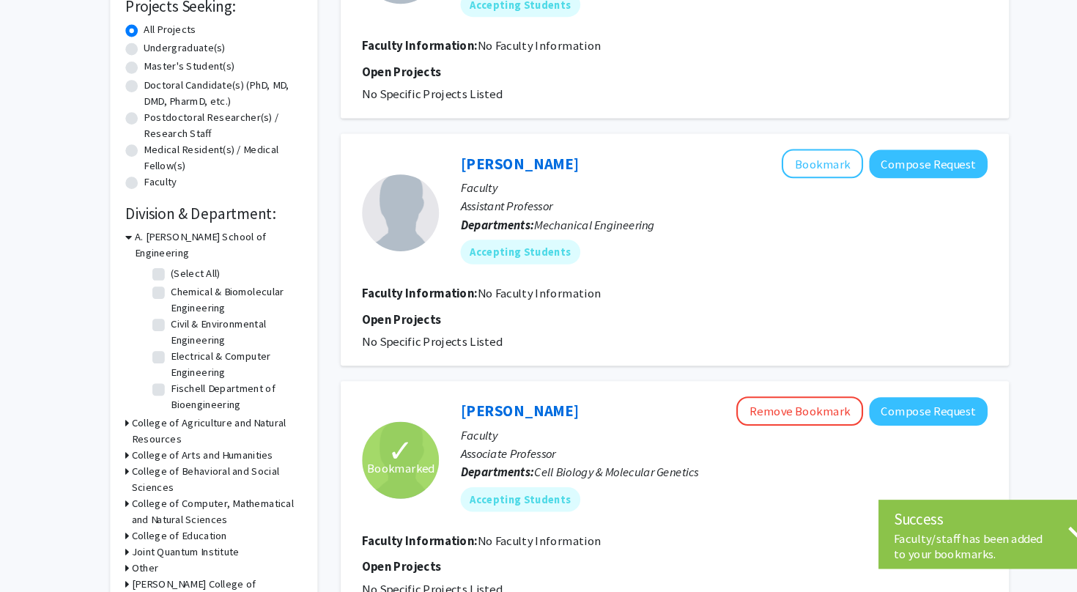
click at [772, 323] on p "Open Projects" at bounding box center [648, 332] width 596 height 18
drag, startPoint x: 525, startPoint y: 152, endPoint x: 422, endPoint y: 156, distance: 103.3
click at [423, 170] on div "Lingnan Lin Bookmark Compose Request Faculty Assistant Professor Departments: M…" at bounding box center [684, 230] width 523 height 121
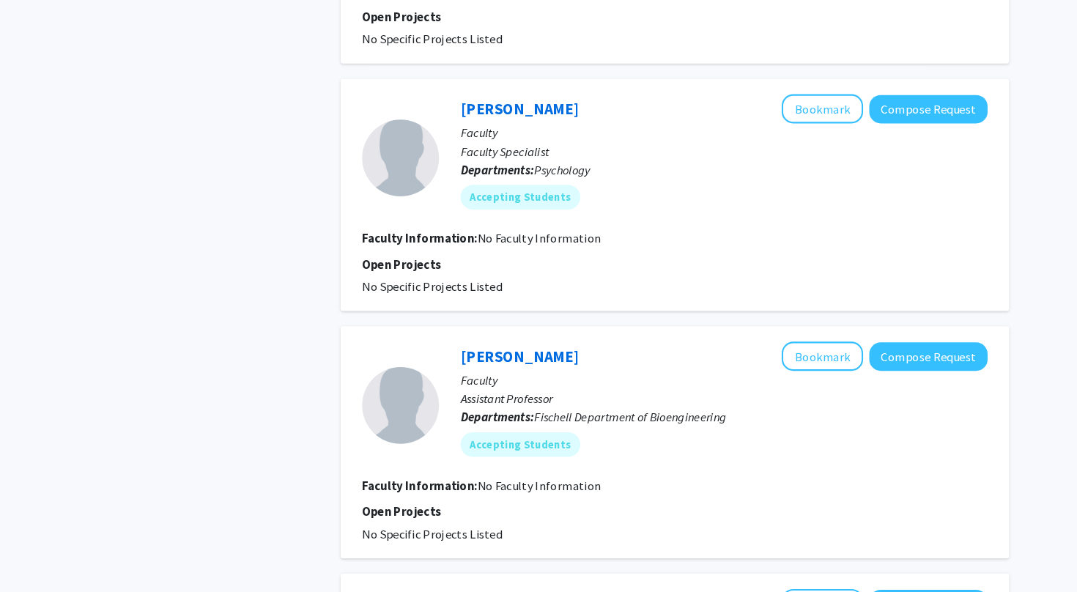
scroll to position [989, 0]
drag, startPoint x: 559, startPoint y: 105, endPoint x: 439, endPoint y: 104, distance: 119.4
click at [444, 116] on div "Michelle Pinkrah Bookmark Compose Request" at bounding box center [695, 130] width 502 height 28
copy div "Michelle Pinkrah"
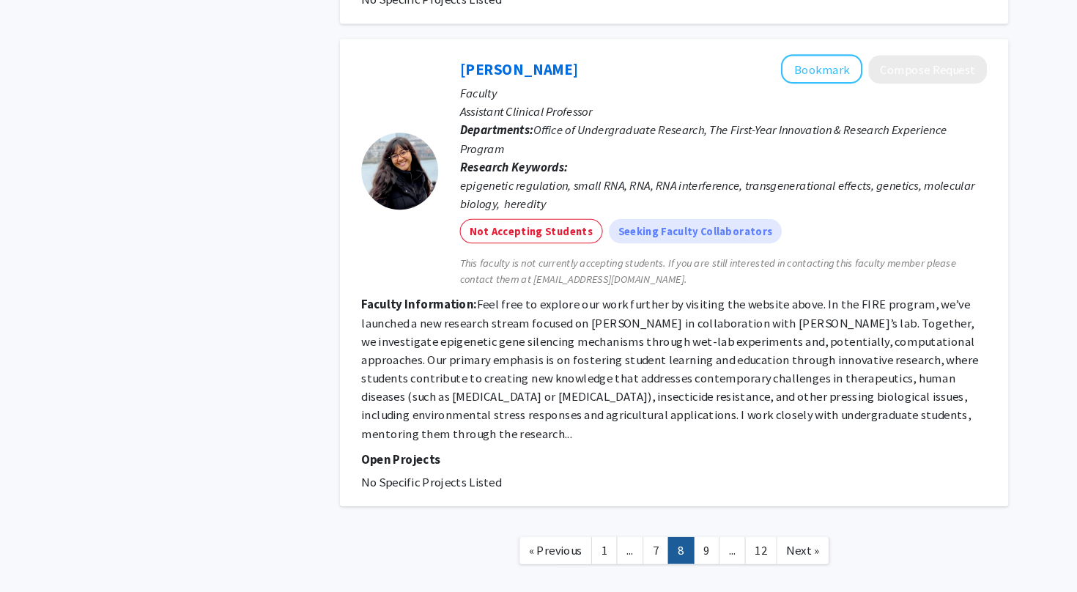
scroll to position [2385, 0]
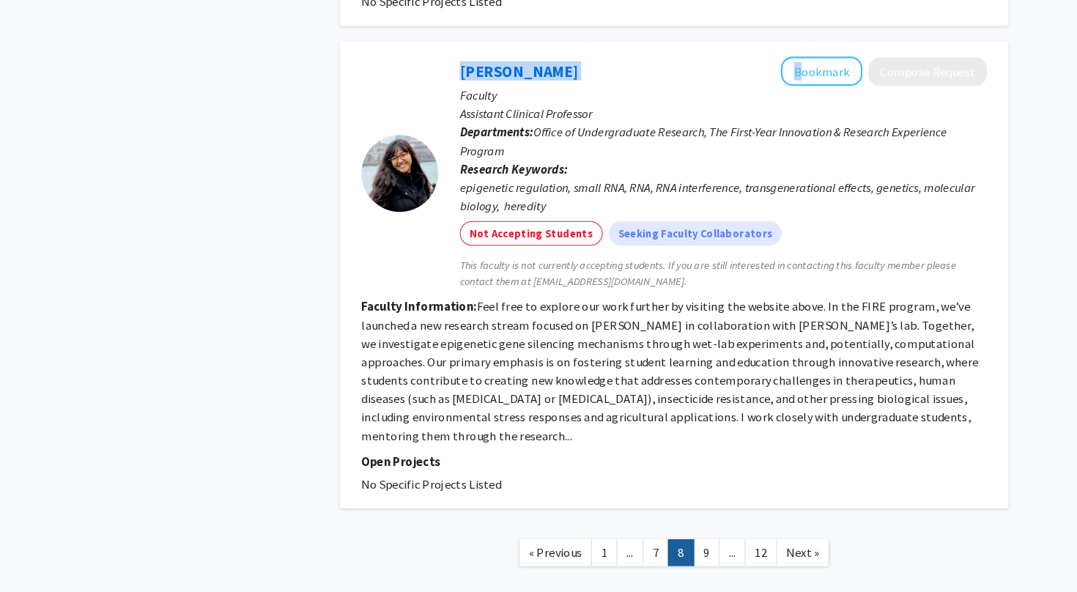
drag, startPoint x: 520, startPoint y: 64, endPoint x: 413, endPoint y: 62, distance: 107.0
click at [413, 62] on section "Mary Chey Bookmark Compose Request Faculty Assistant Clinical Professor Departm…" at bounding box center [648, 165] width 596 height 222
copy section "Mary Chey"
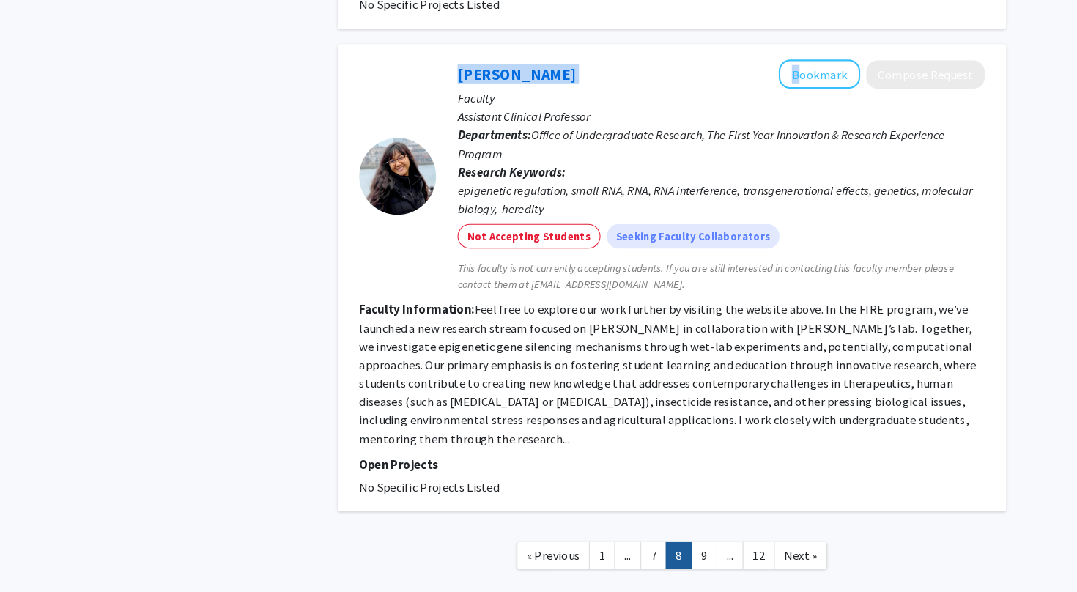
scroll to position [2381, 0]
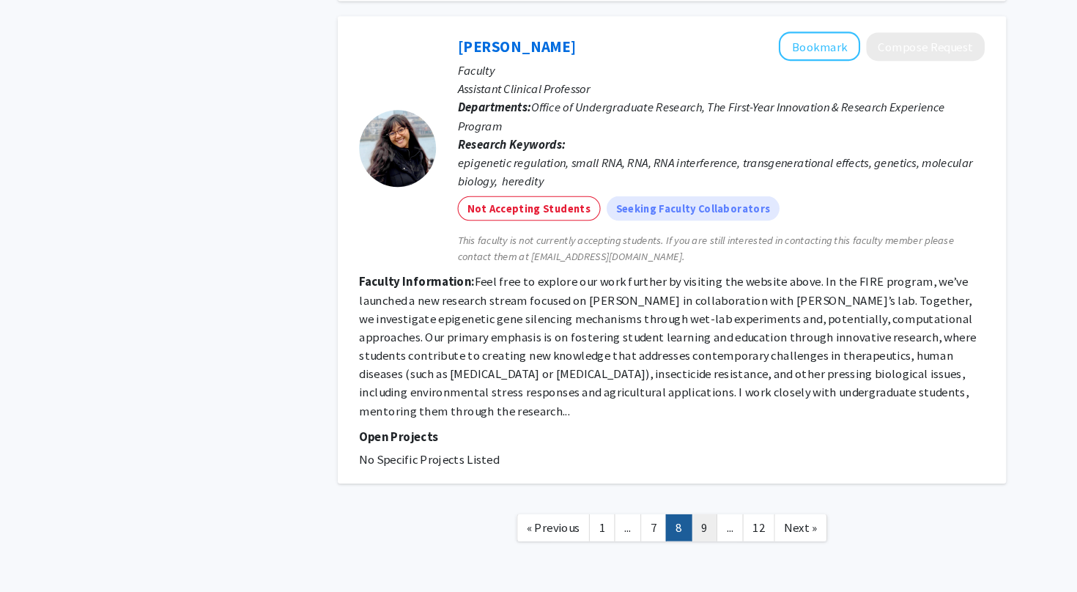
click at [672, 518] on link "9" at bounding box center [678, 531] width 25 height 26
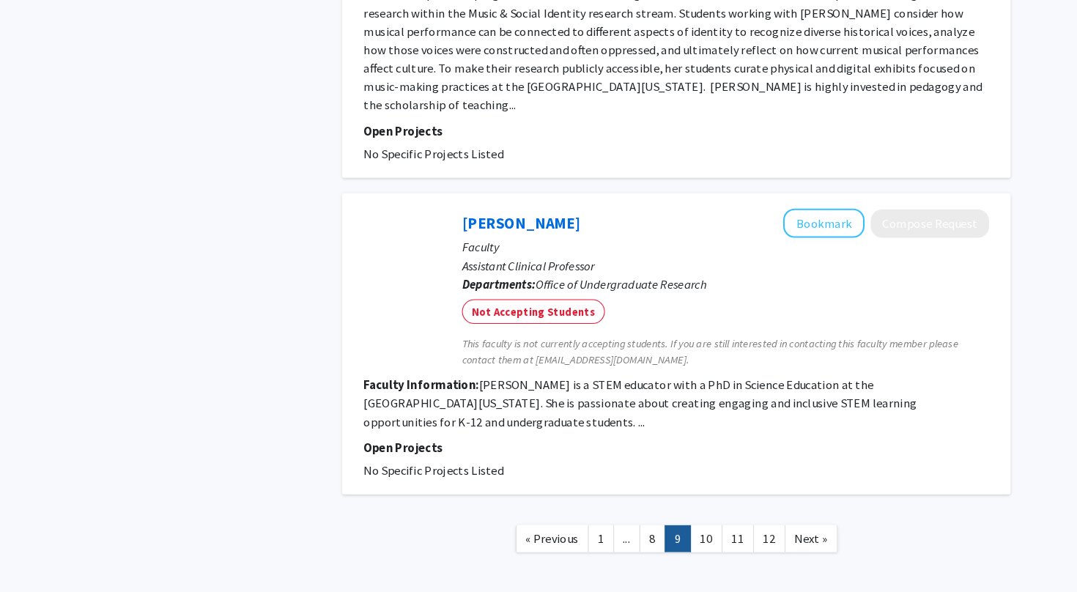
scroll to position [3496, 0]
click at [669, 528] on link "10" at bounding box center [676, 541] width 31 height 26
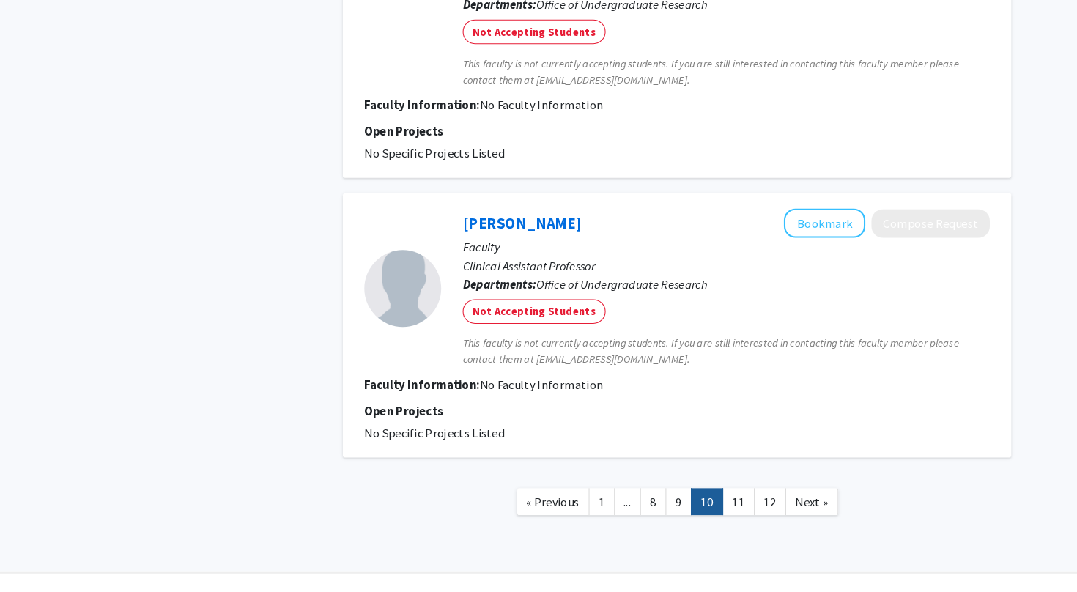
scroll to position [2968, 0]
click at [704, 493] on link "11" at bounding box center [706, 506] width 31 height 26
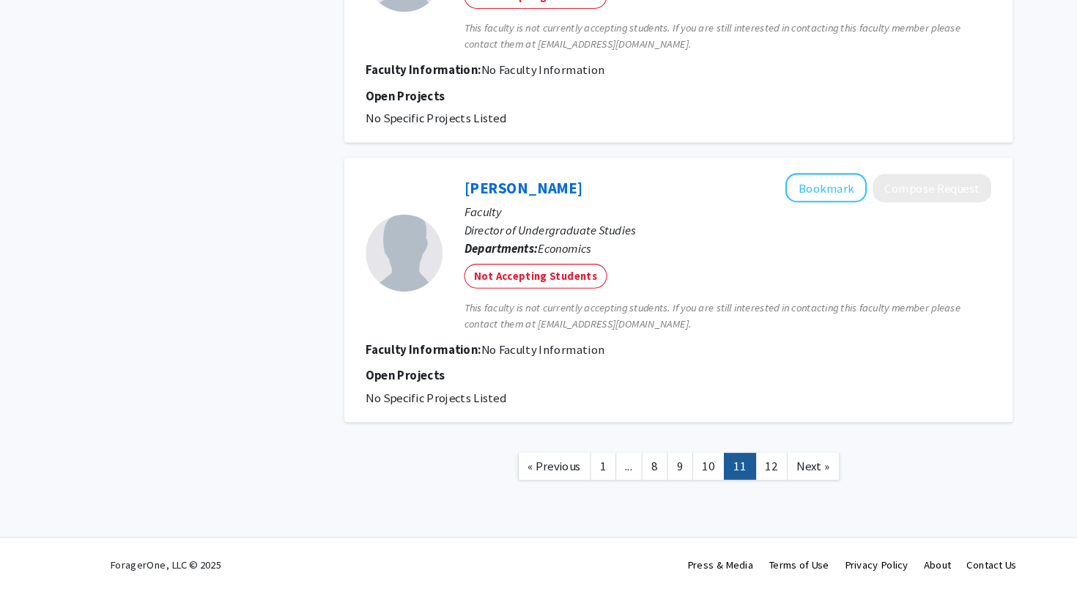
scroll to position [2369, 0]
click at [739, 459] on link "12" at bounding box center [736, 472] width 31 height 26
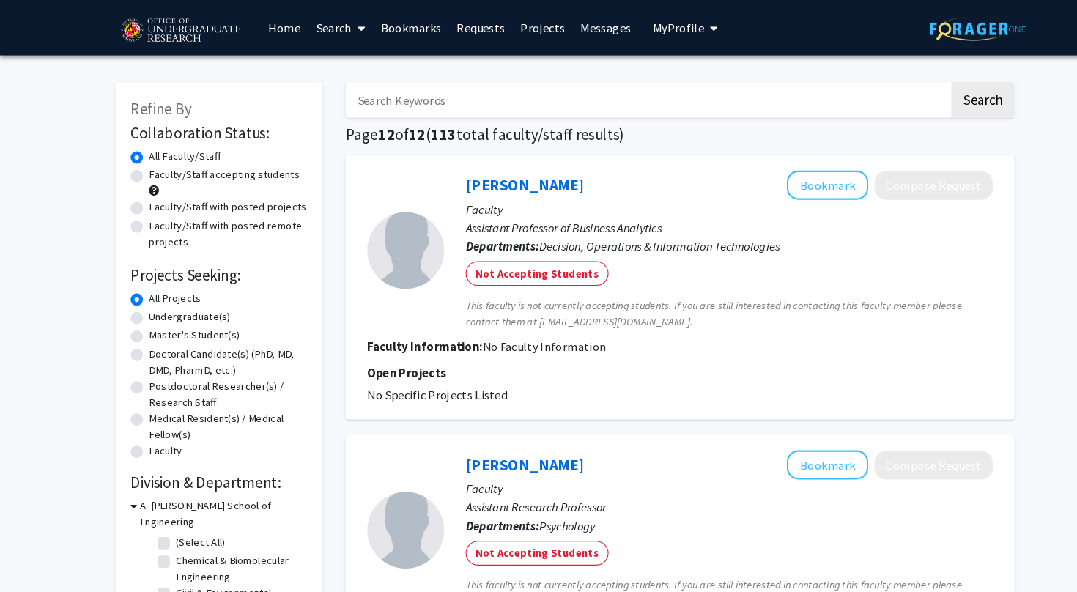
click at [579, 29] on link "Messages" at bounding box center [577, 26] width 63 height 51
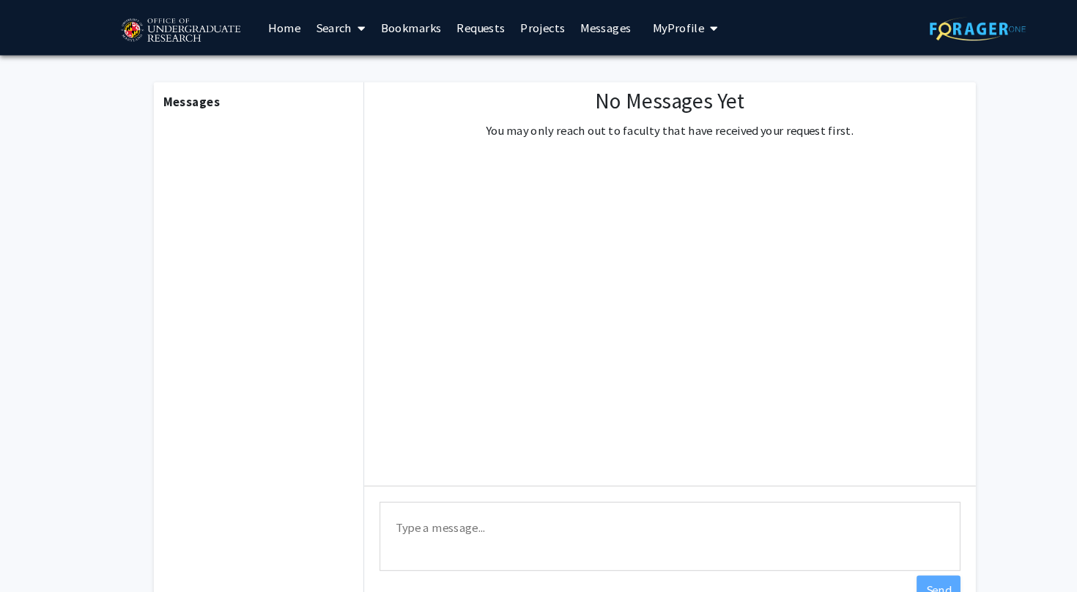
click at [508, 35] on link "Projects" at bounding box center [517, 26] width 57 height 51
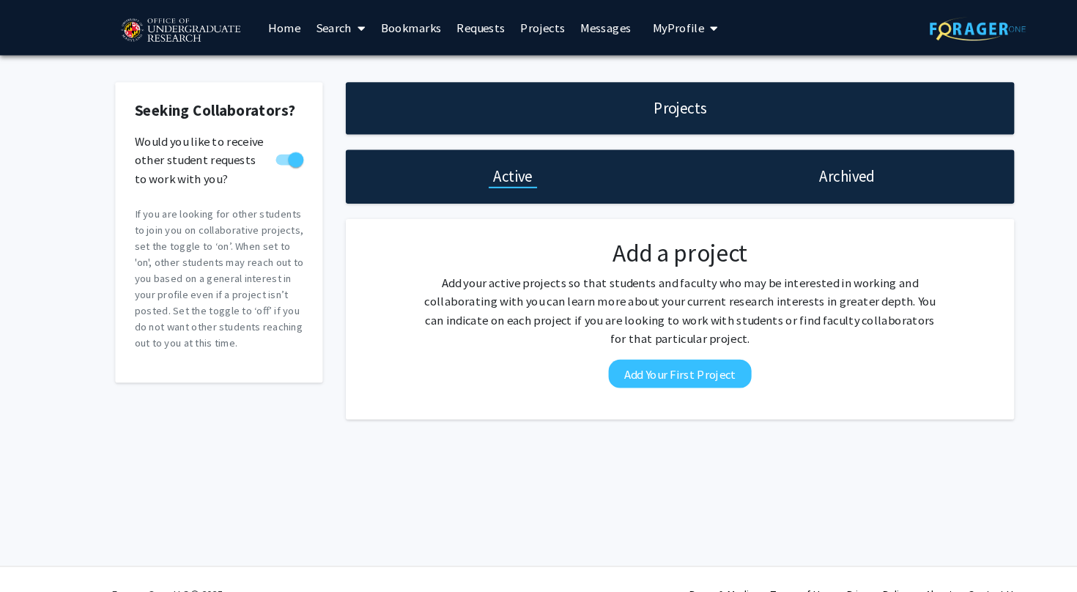
click at [455, 29] on link "Requests" at bounding box center [458, 26] width 61 height 51
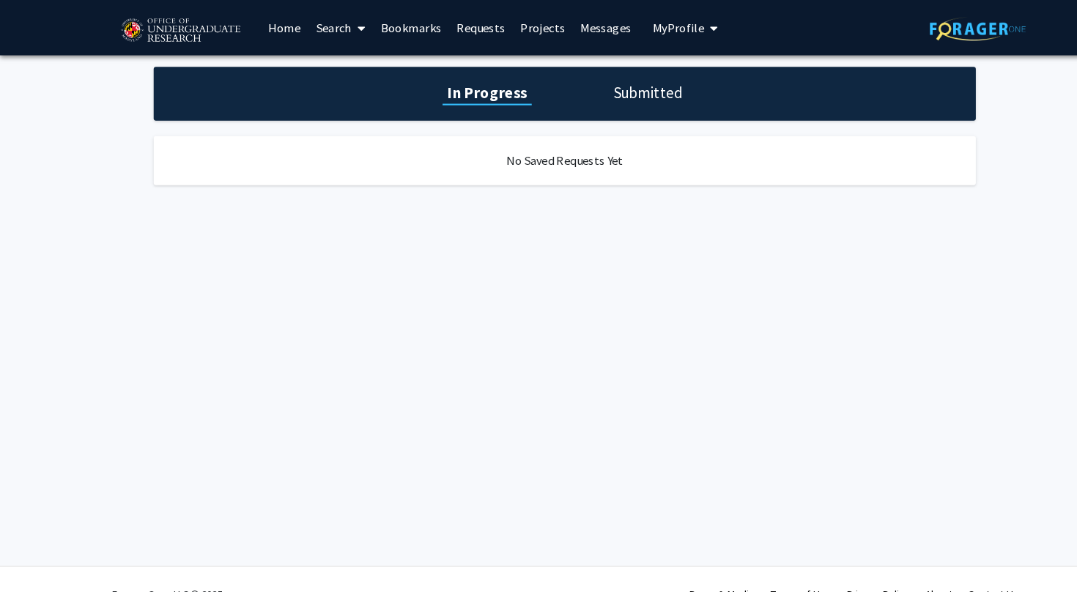
click at [401, 29] on link "Bookmarks" at bounding box center [391, 26] width 73 height 51
click at [316, 25] on link "Search" at bounding box center [325, 26] width 62 height 51
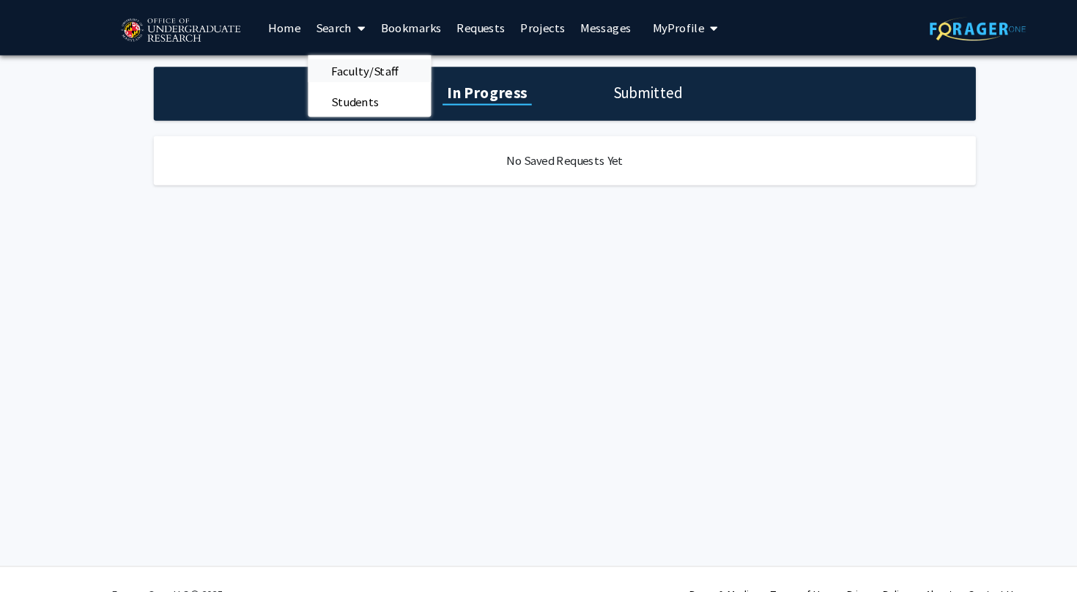
click at [354, 62] on span "Faculty/Staff" at bounding box center [348, 67] width 108 height 29
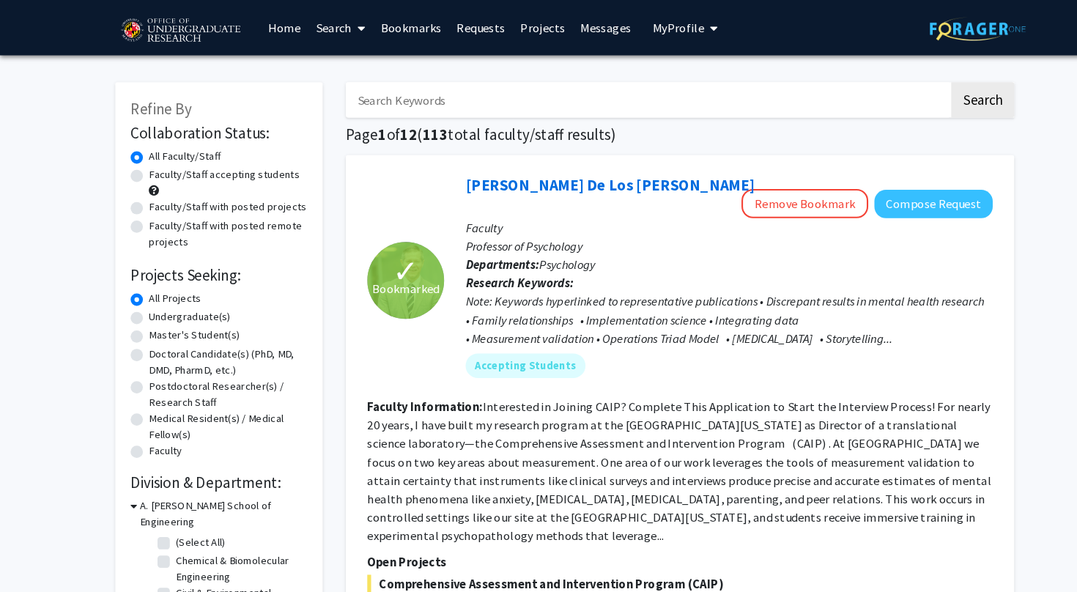
click at [553, 89] on input "Search Keywords" at bounding box center [617, 95] width 575 height 34
type input "liu"
click at [936, 97] on button "Search" at bounding box center [937, 95] width 60 height 34
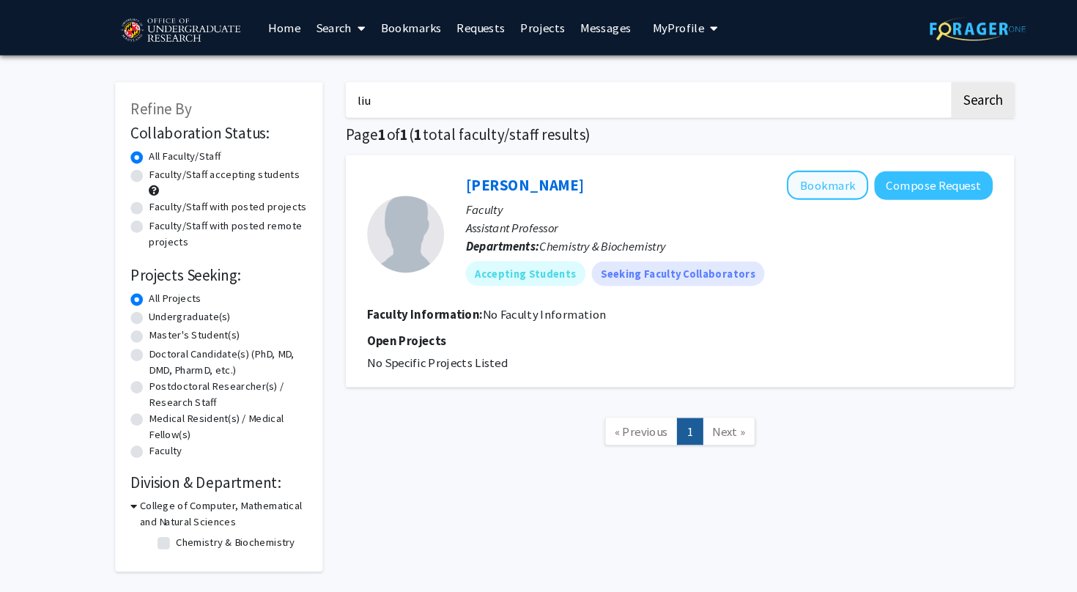
click at [814, 182] on button "Bookmark" at bounding box center [789, 177] width 78 height 28
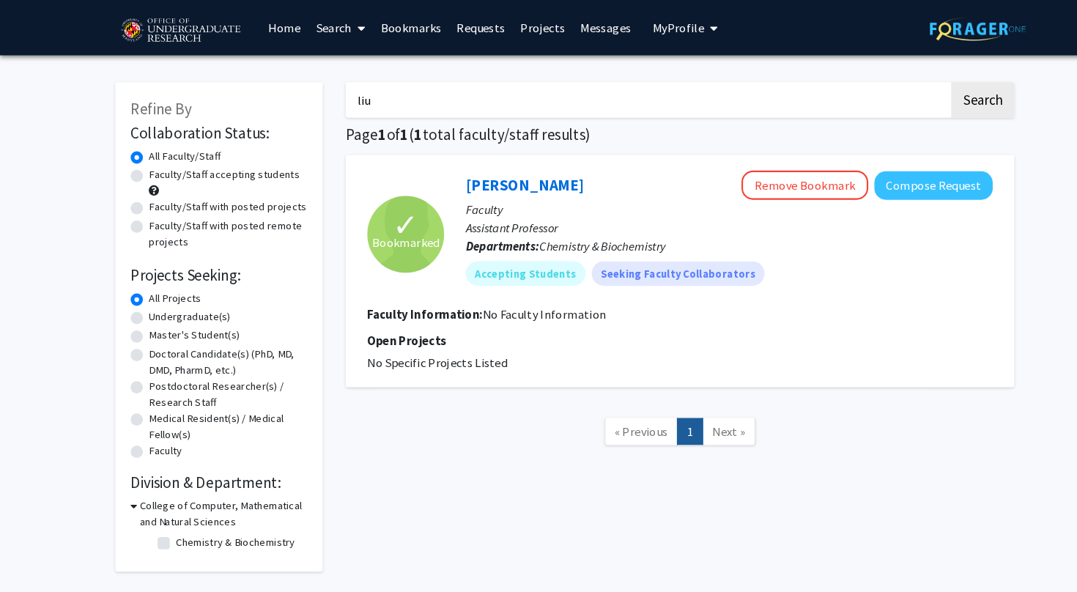
click at [387, 31] on link "Bookmarks" at bounding box center [391, 26] width 73 height 51
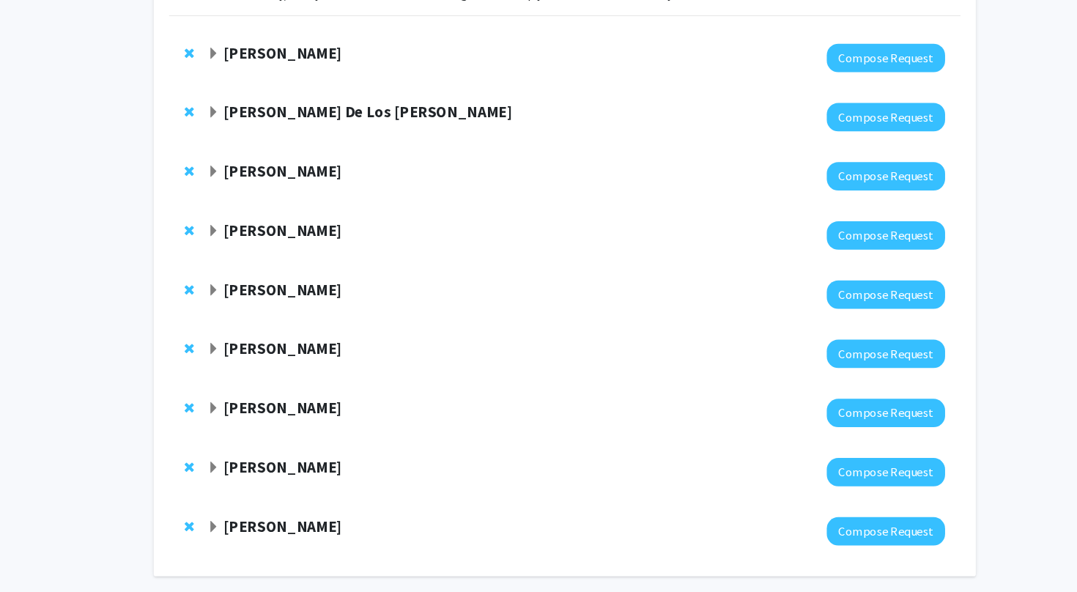
scroll to position [133, 0]
